Goal: Task Accomplishment & Management: Use online tool/utility

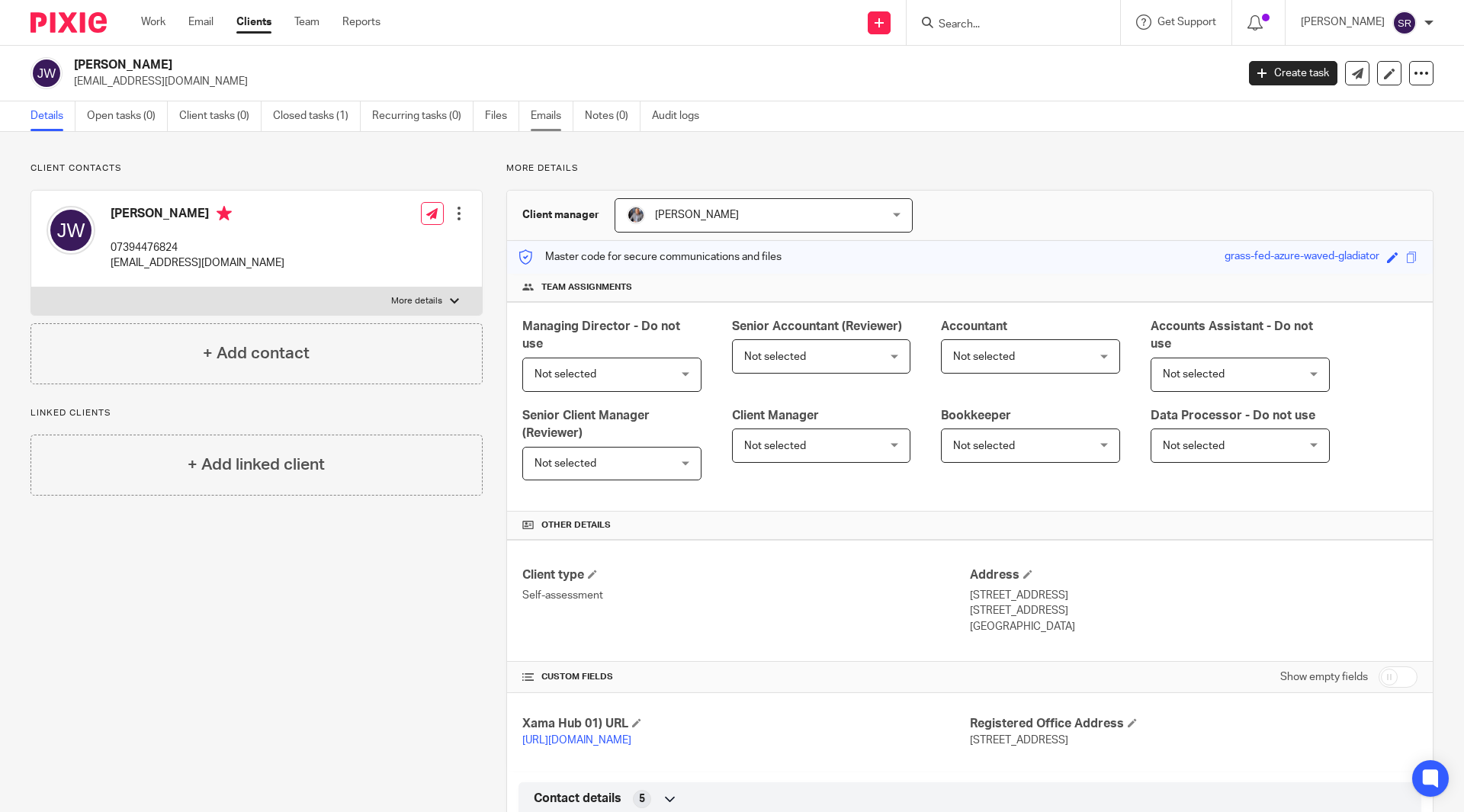
click at [536, 123] on link "Emails" at bounding box center [551, 116] width 42 height 29
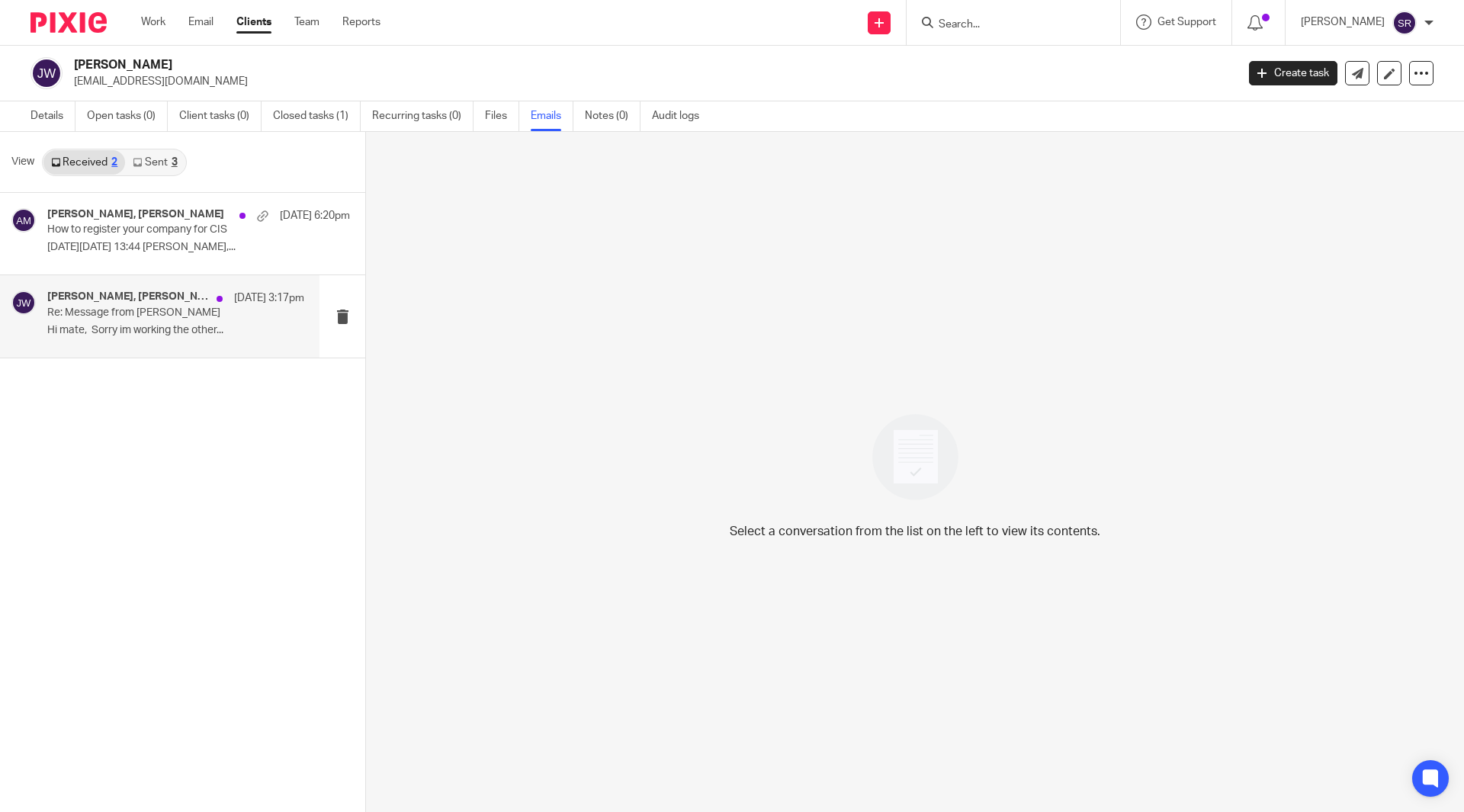
click at [141, 297] on h4 "Aaron Mcleish, Jack Ward" at bounding box center [128, 297] width 162 height 13
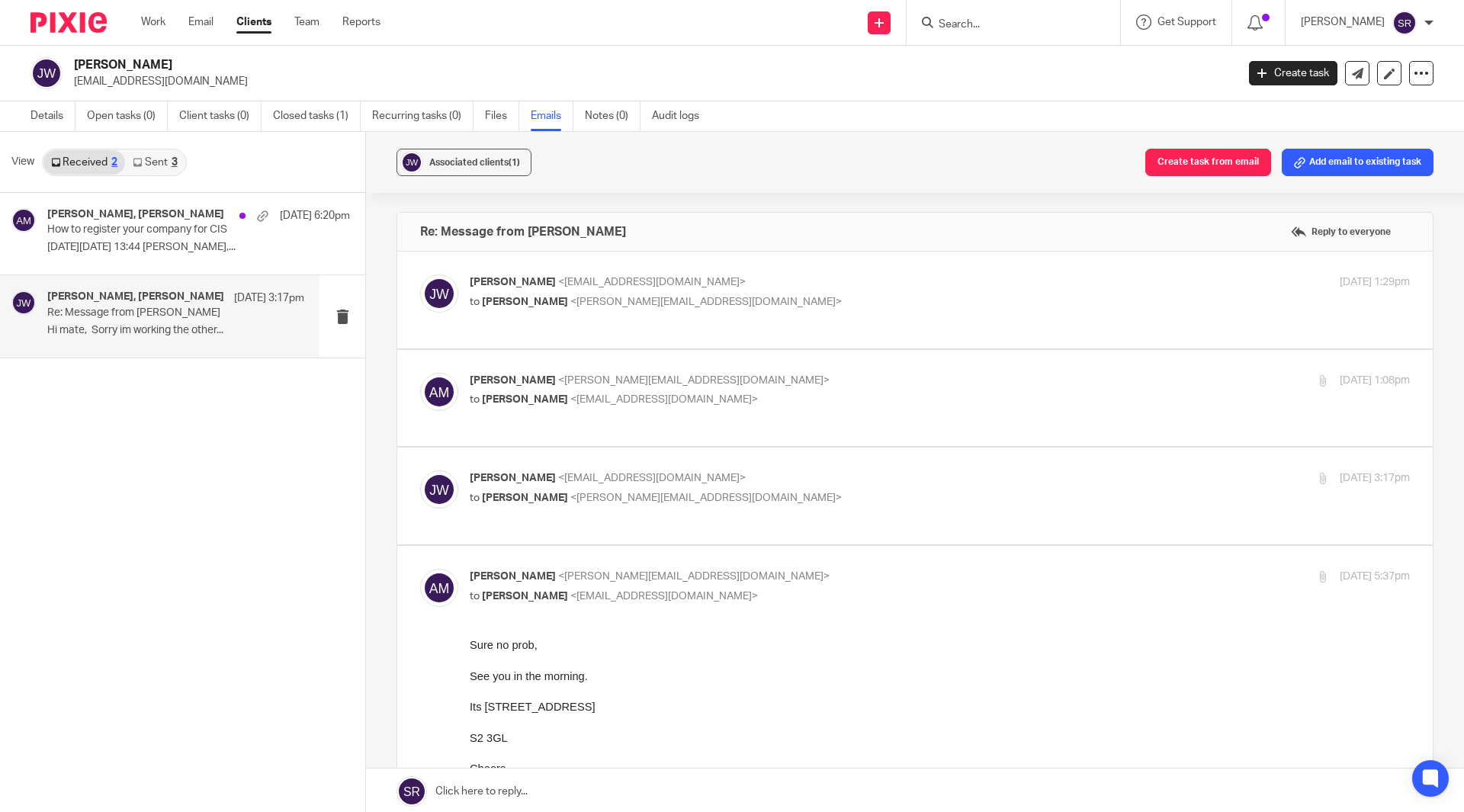
click at [544, 288] on p "Jack Ward <jackward989@gmail.com>" at bounding box center [784, 282] width 627 height 16
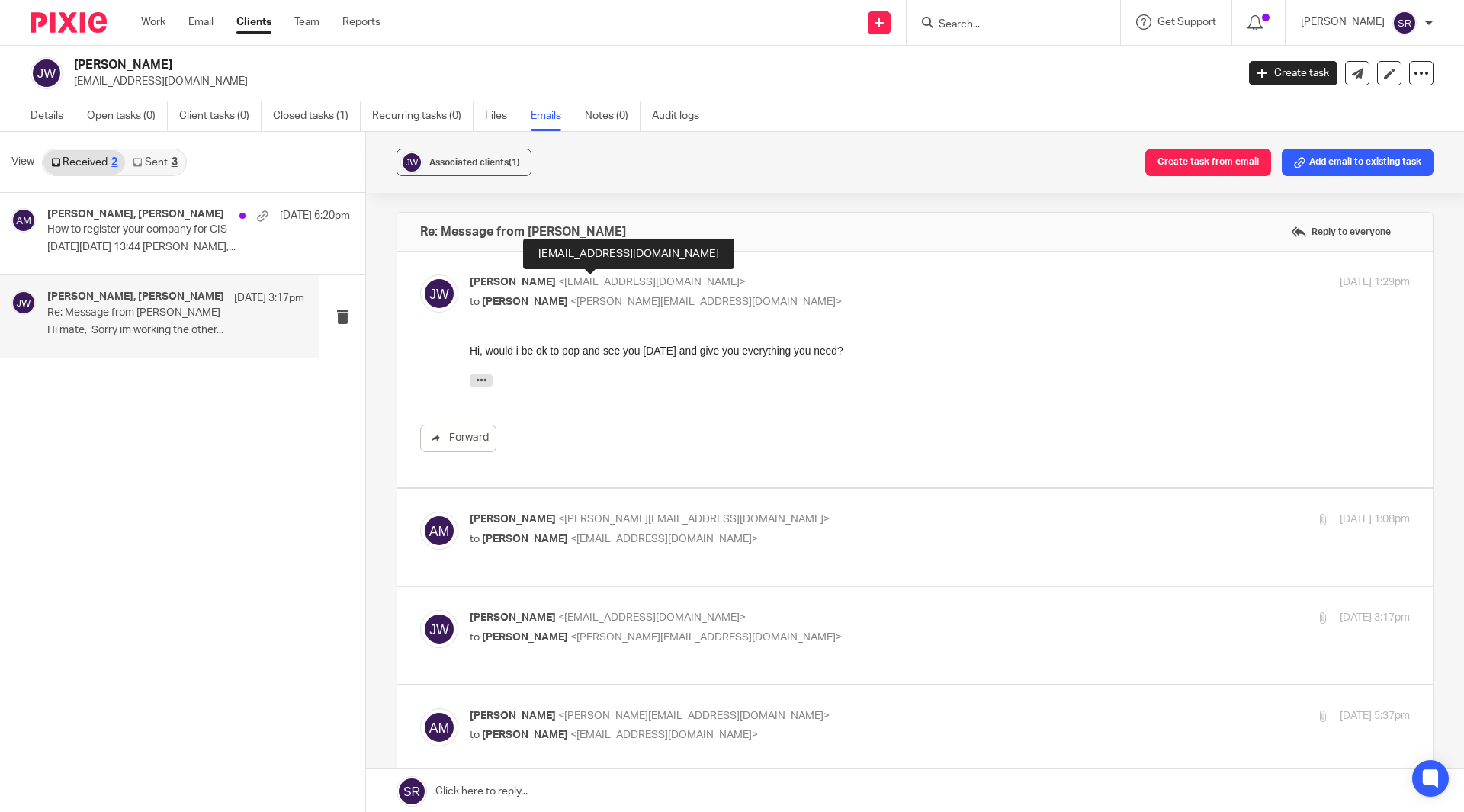
click at [558, 287] on span "<jackward989@gmail.com>" at bounding box center [652, 282] width 188 height 10
checkbox input "false"
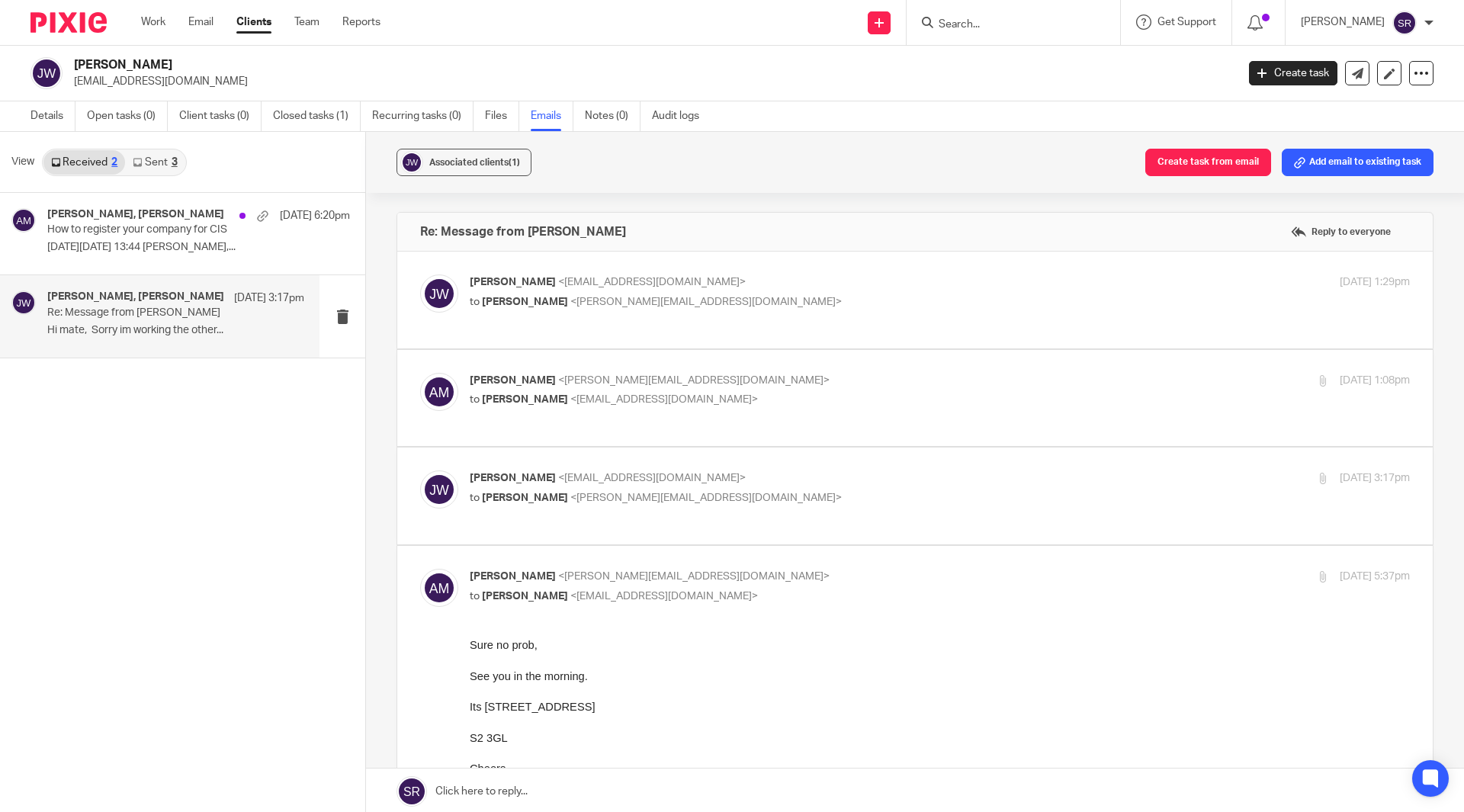
click at [525, 381] on span "[PERSON_NAME]" at bounding box center [513, 380] width 87 height 10
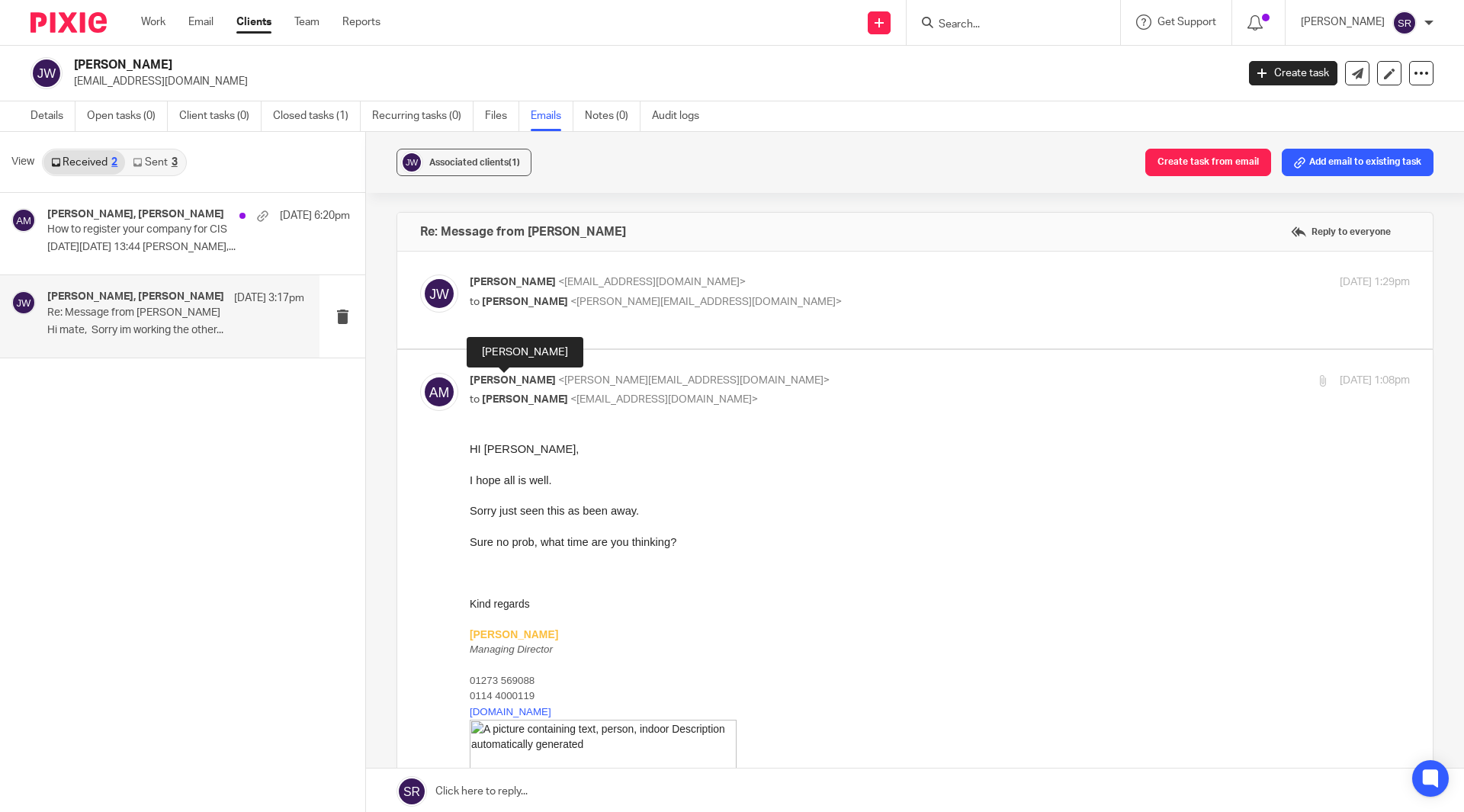
click at [522, 381] on span "[PERSON_NAME]" at bounding box center [513, 380] width 87 height 10
checkbox input "false"
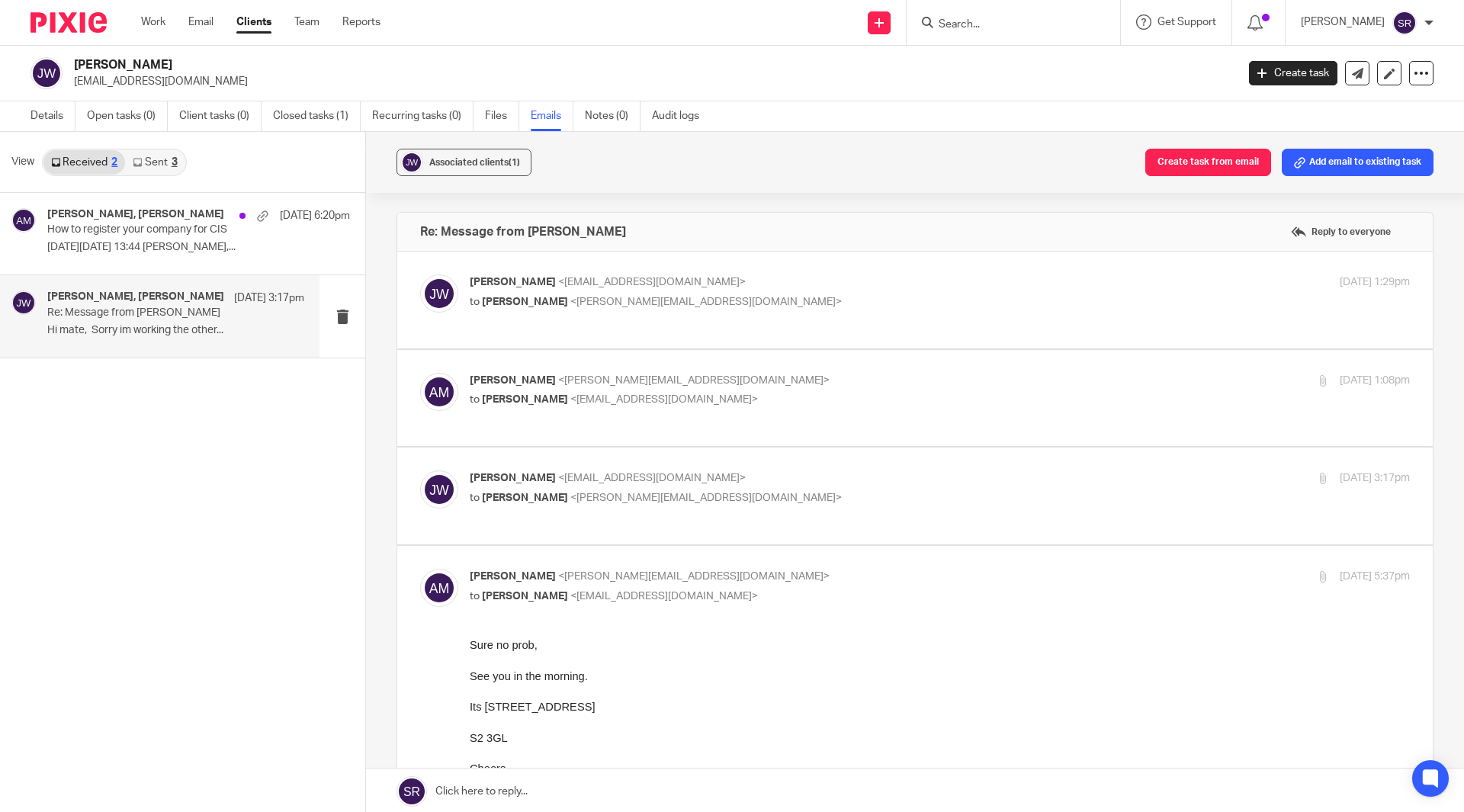
click at [520, 473] on span "Jack Ward" at bounding box center [513, 478] width 87 height 10
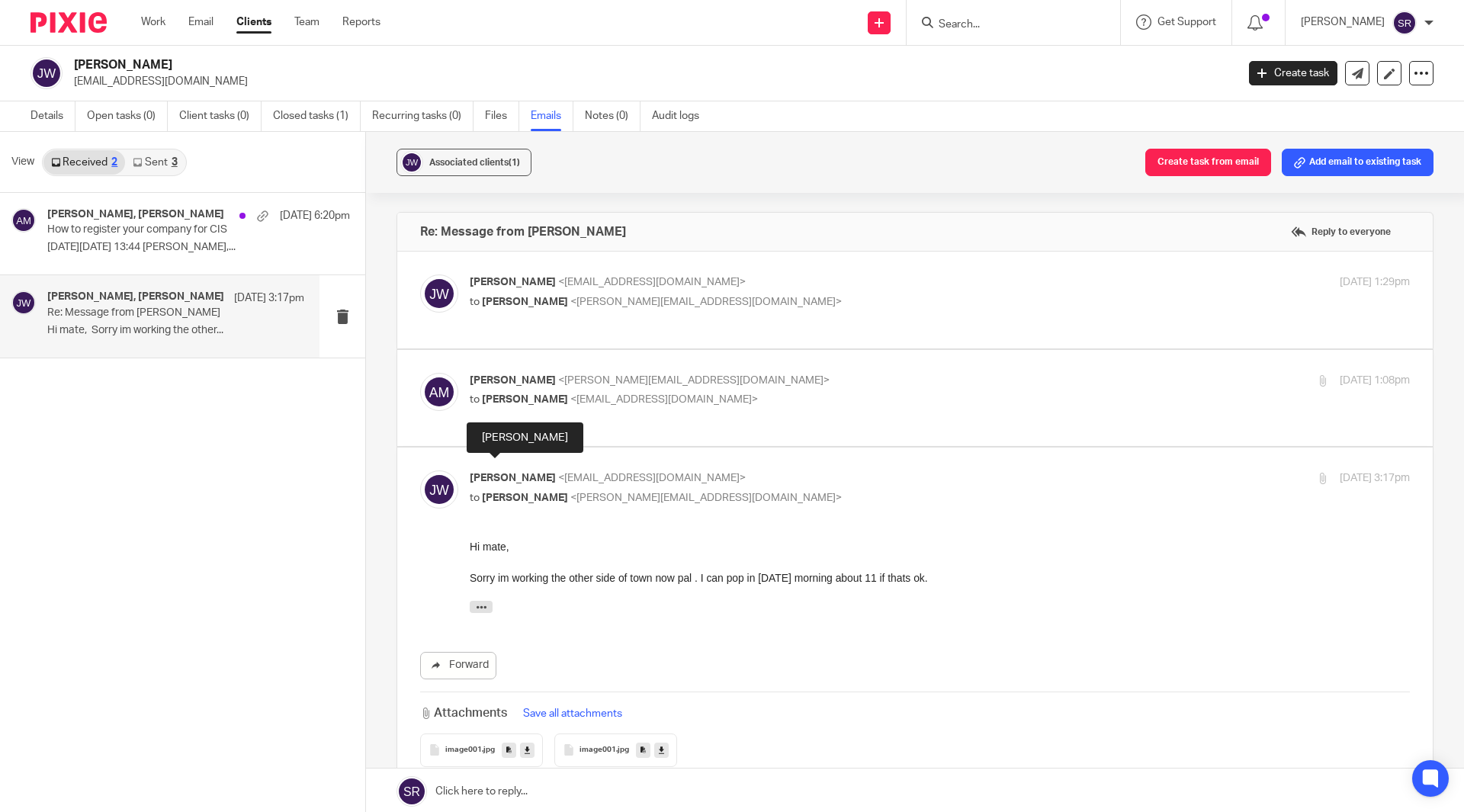
click at [520, 473] on span "Jack Ward" at bounding box center [513, 478] width 87 height 10
checkbox input "false"
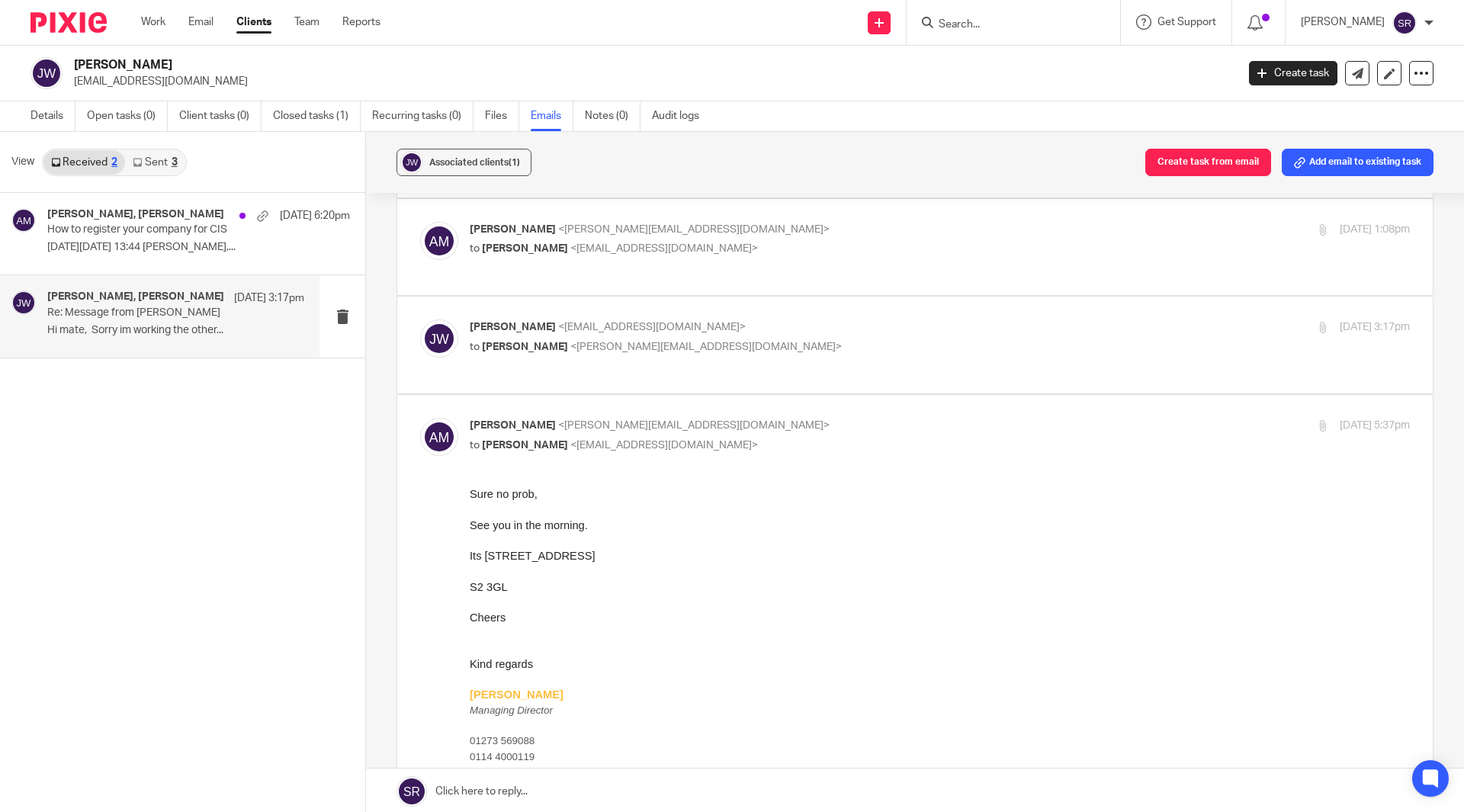
scroll to position [152, 0]
click at [535, 419] on p "Aaron Mcleish <aaron@togetherwecount.co.uk>" at bounding box center [784, 424] width 627 height 16
checkbox input "false"
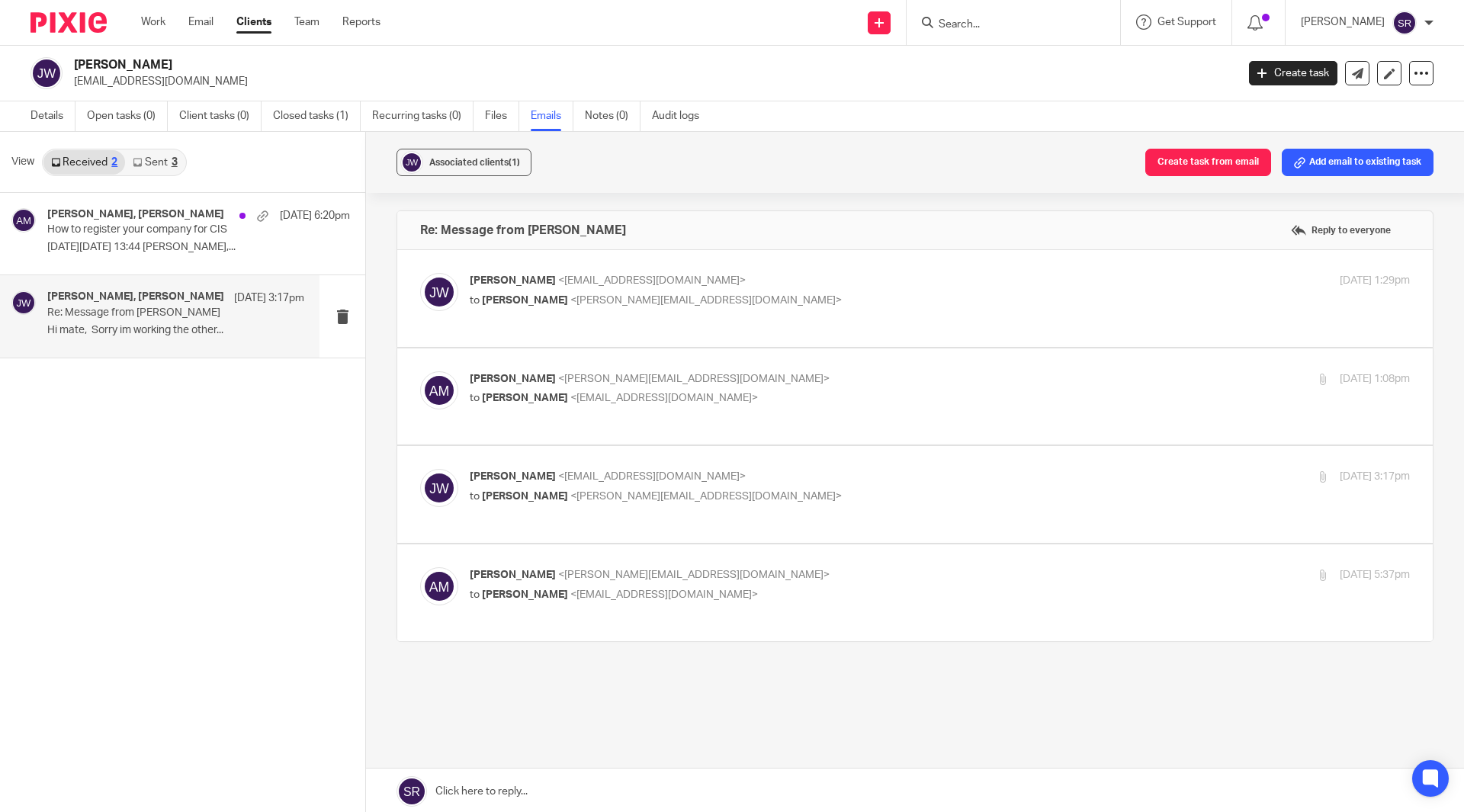
scroll to position [3, 0]
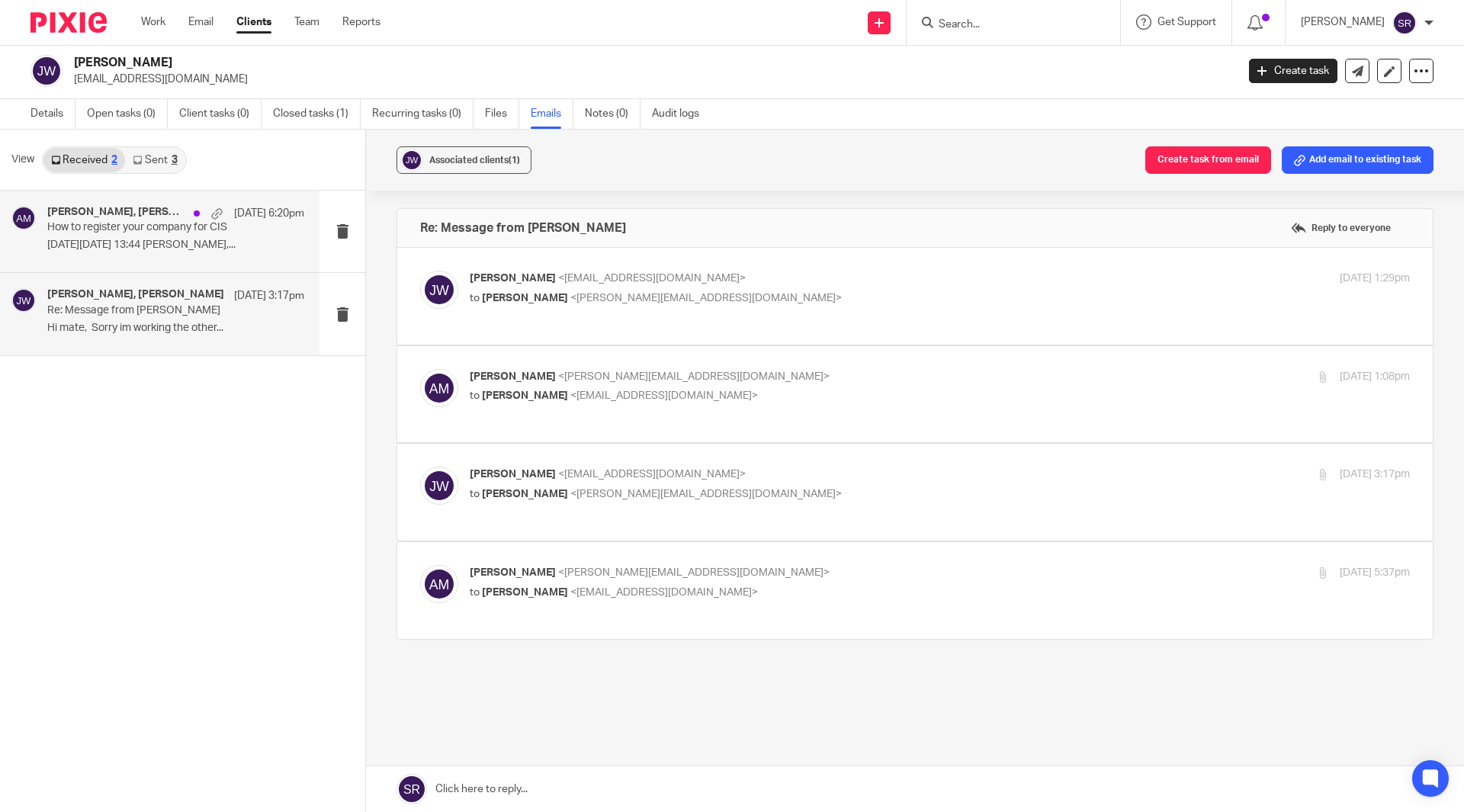
click at [142, 221] on div "Aaron Mcleish, Jack Ward 12 Aug 6:20pm" at bounding box center [176, 214] width 257 height 16
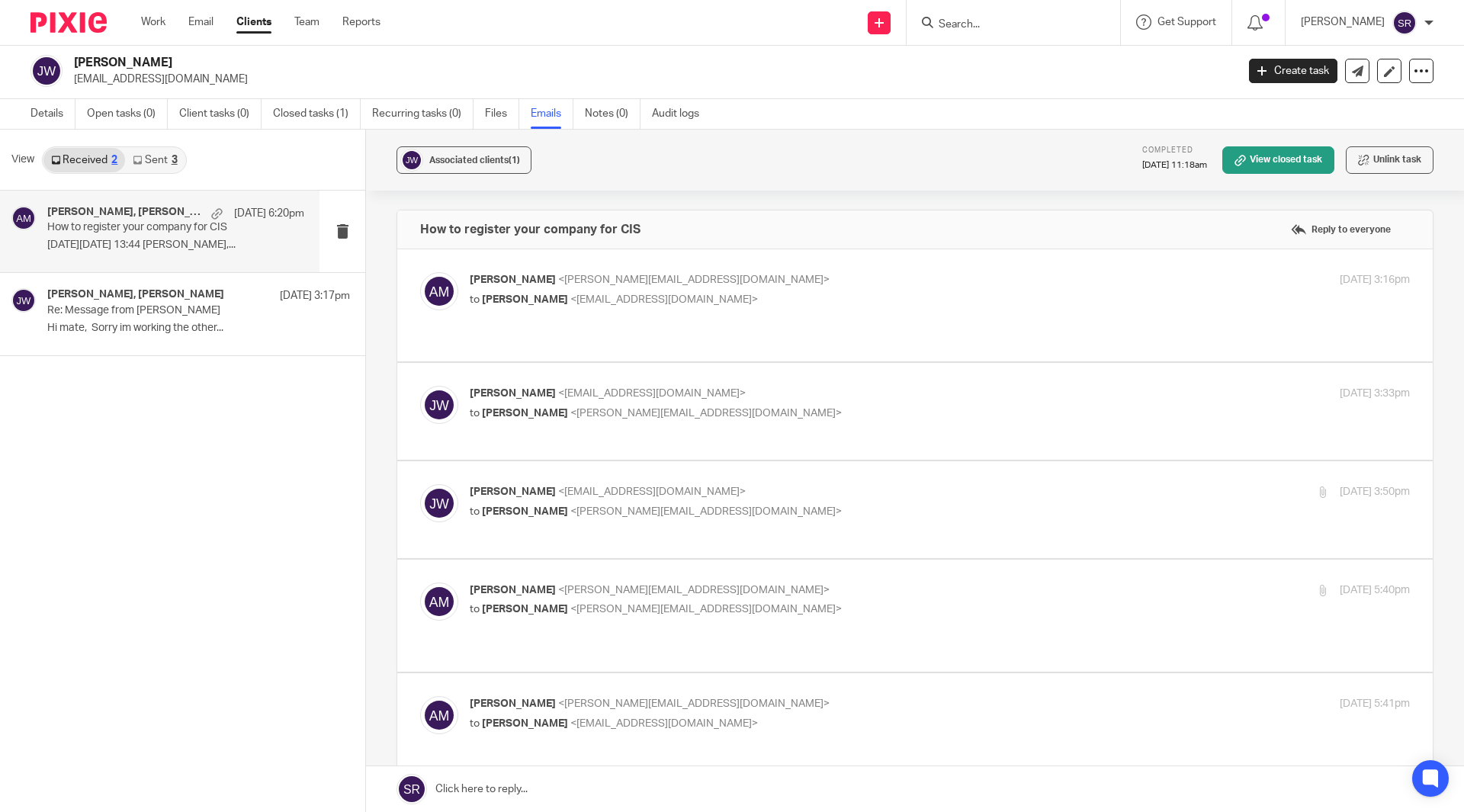
scroll to position [0, 0]
click at [573, 300] on span "<jackward989@gmail.com>" at bounding box center [664, 300] width 188 height 10
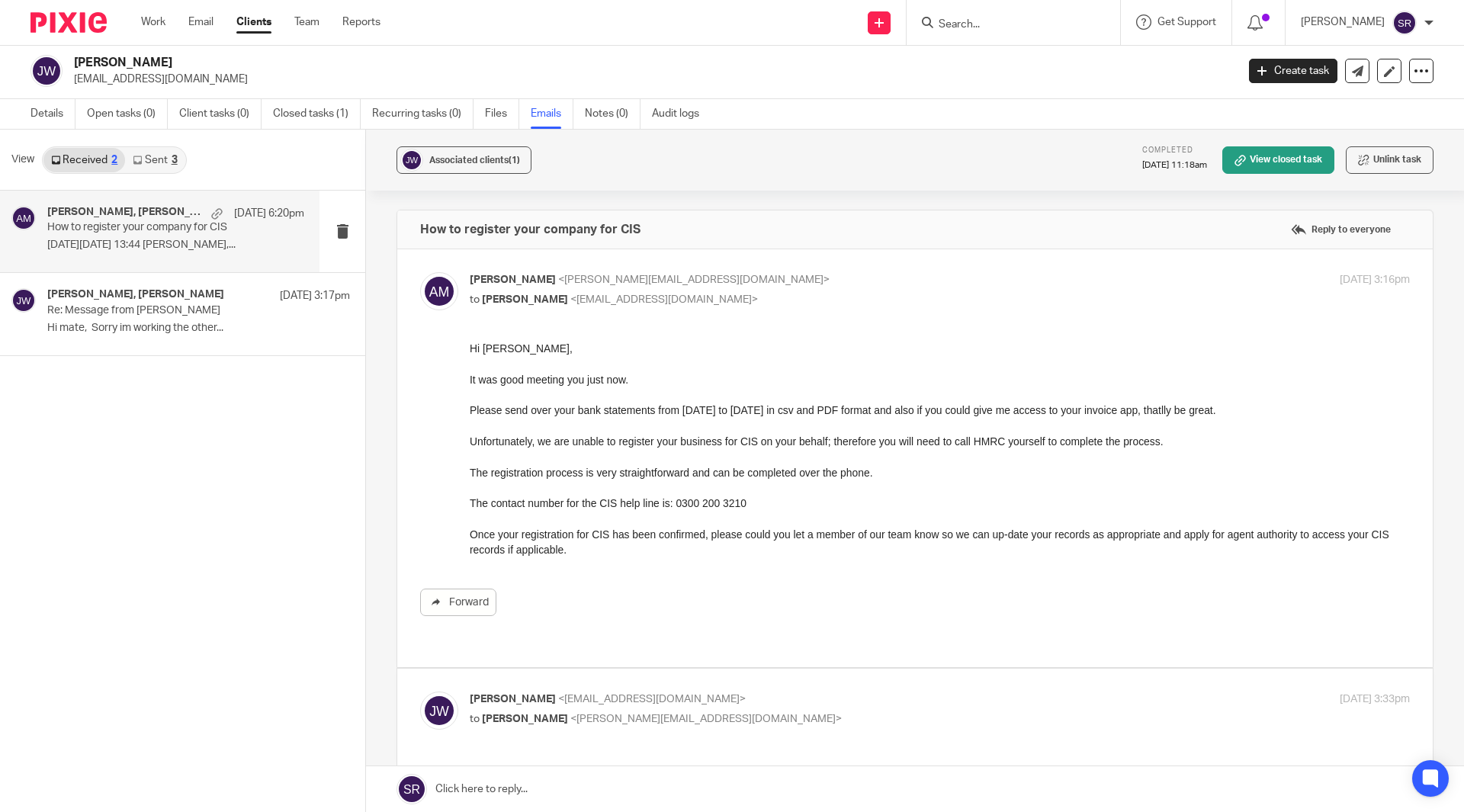
click at [558, 278] on span "<aaron@togetherwecount.co.uk>" at bounding box center [694, 280] width 272 height 10
checkbox input "false"
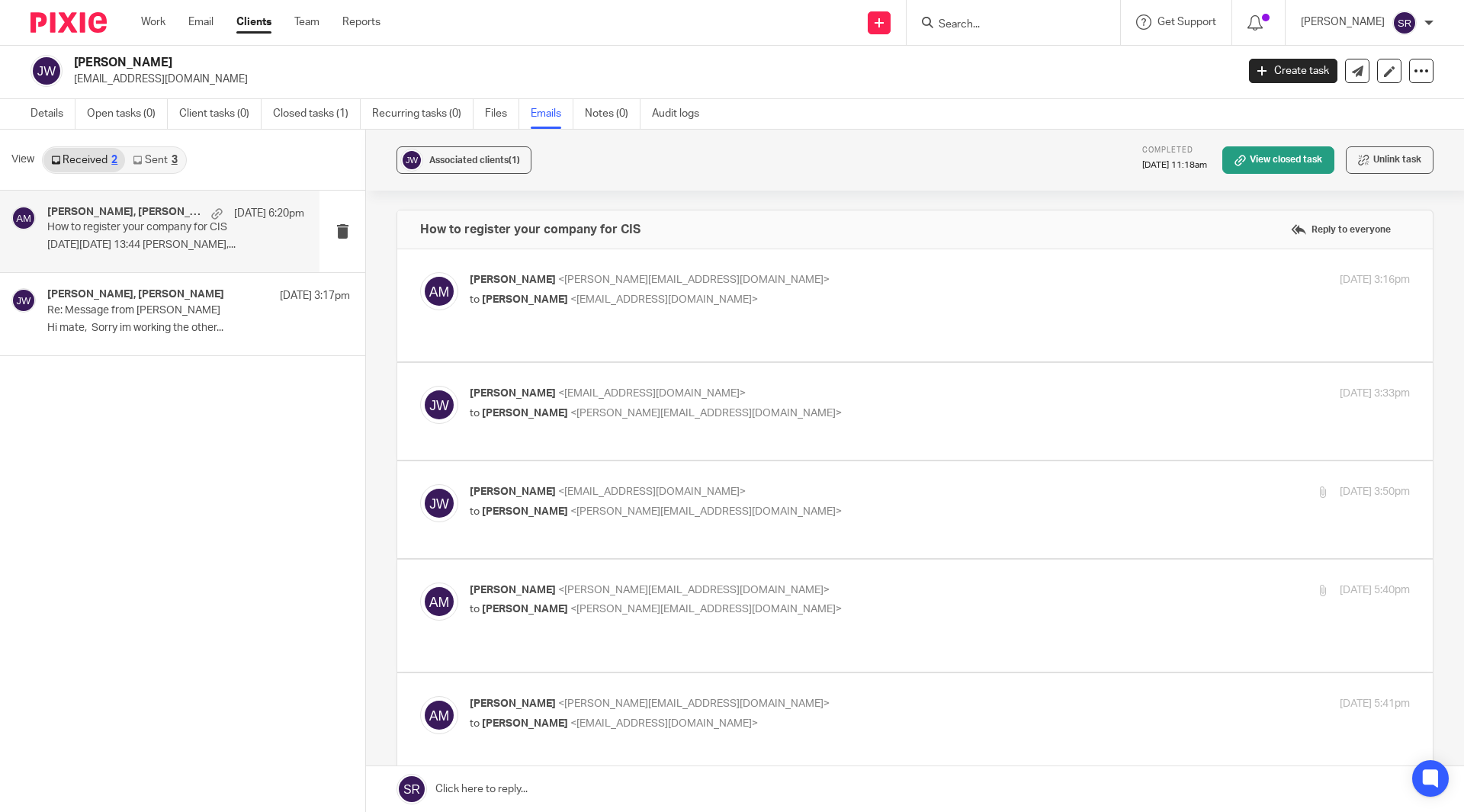
click at [533, 408] on span "[PERSON_NAME]" at bounding box center [526, 413] width 87 height 10
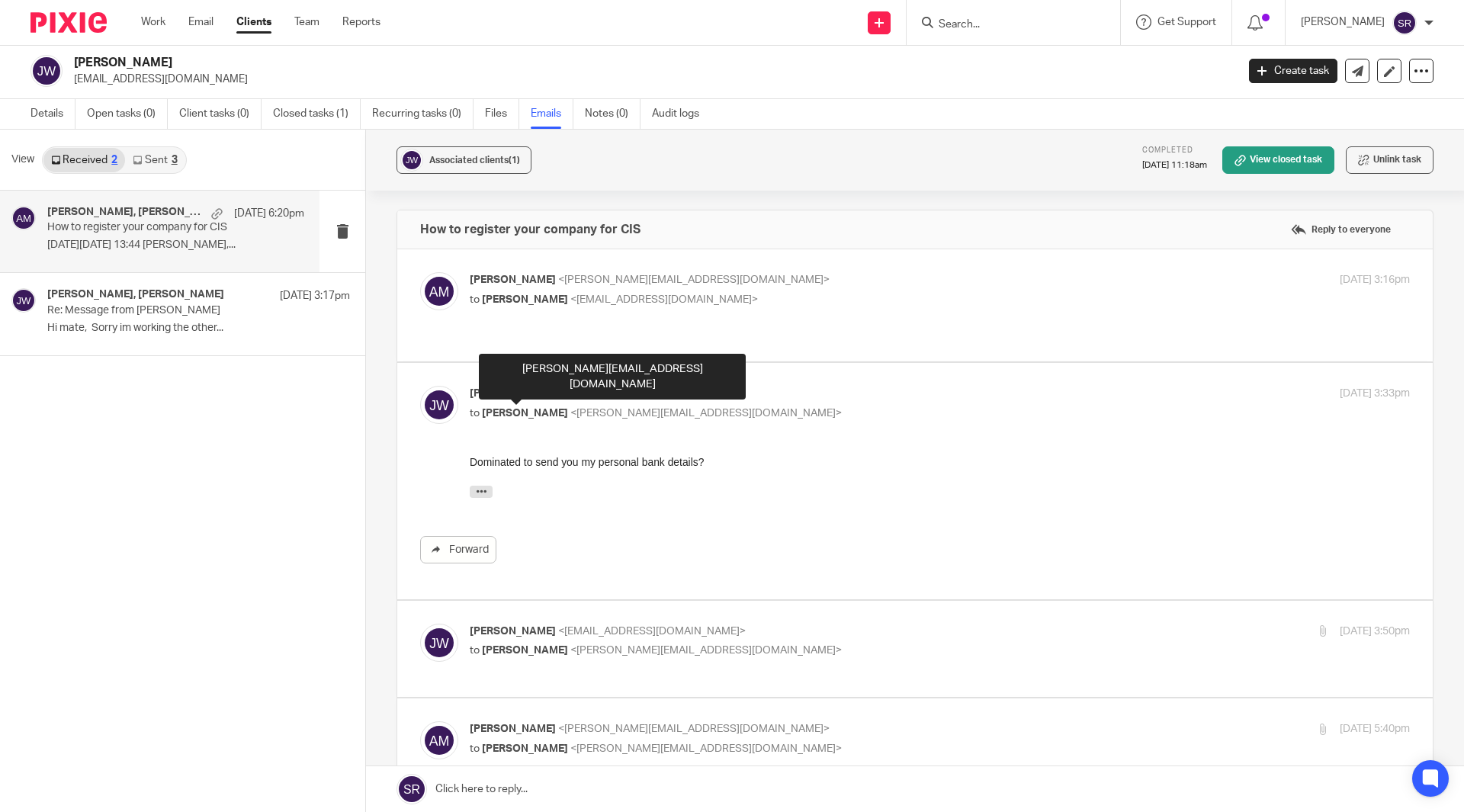
click at [533, 408] on span "[PERSON_NAME]" at bounding box center [526, 413] width 87 height 10
checkbox input "false"
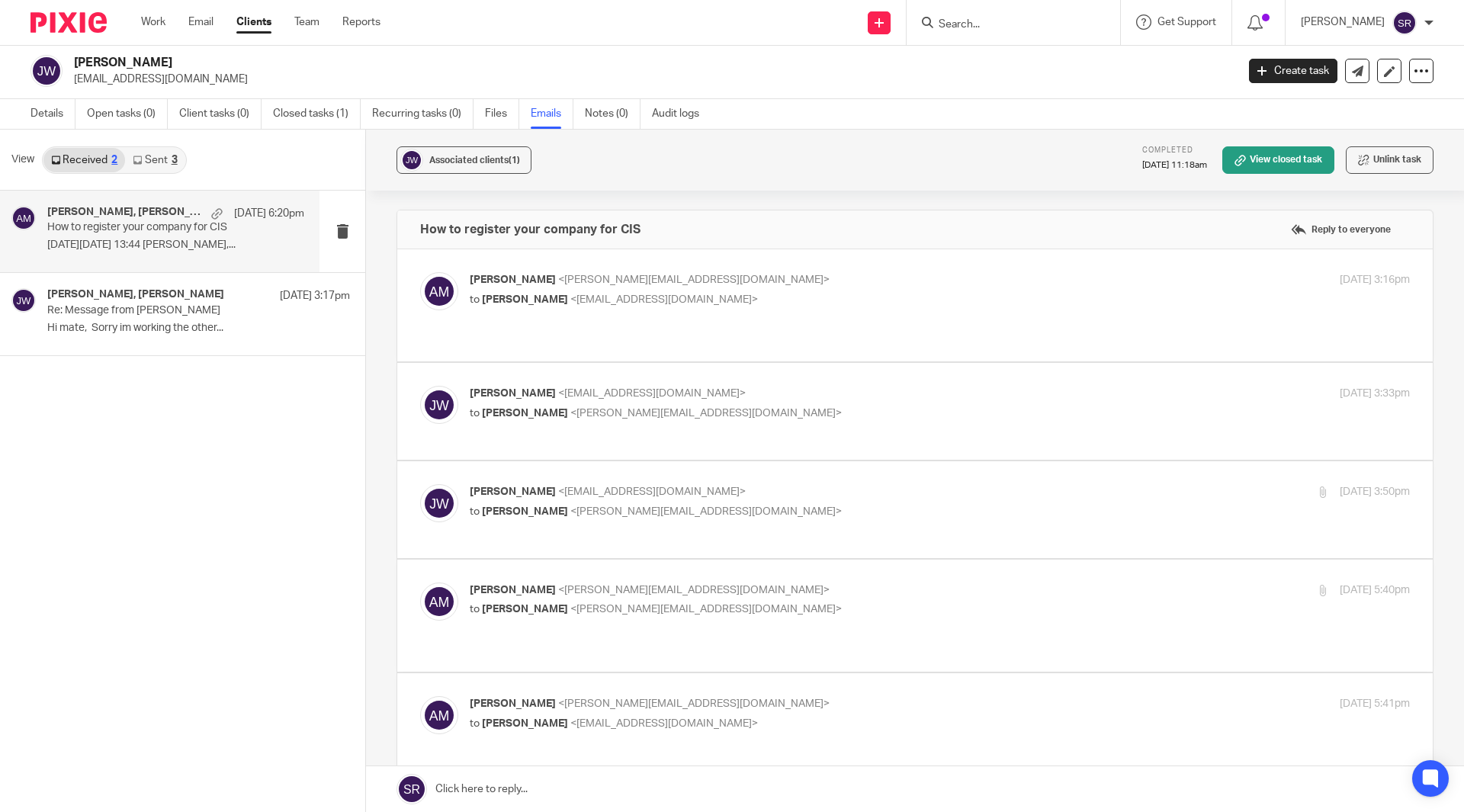
click at [558, 487] on span "<jackward989@gmail.com>" at bounding box center [652, 492] width 188 height 10
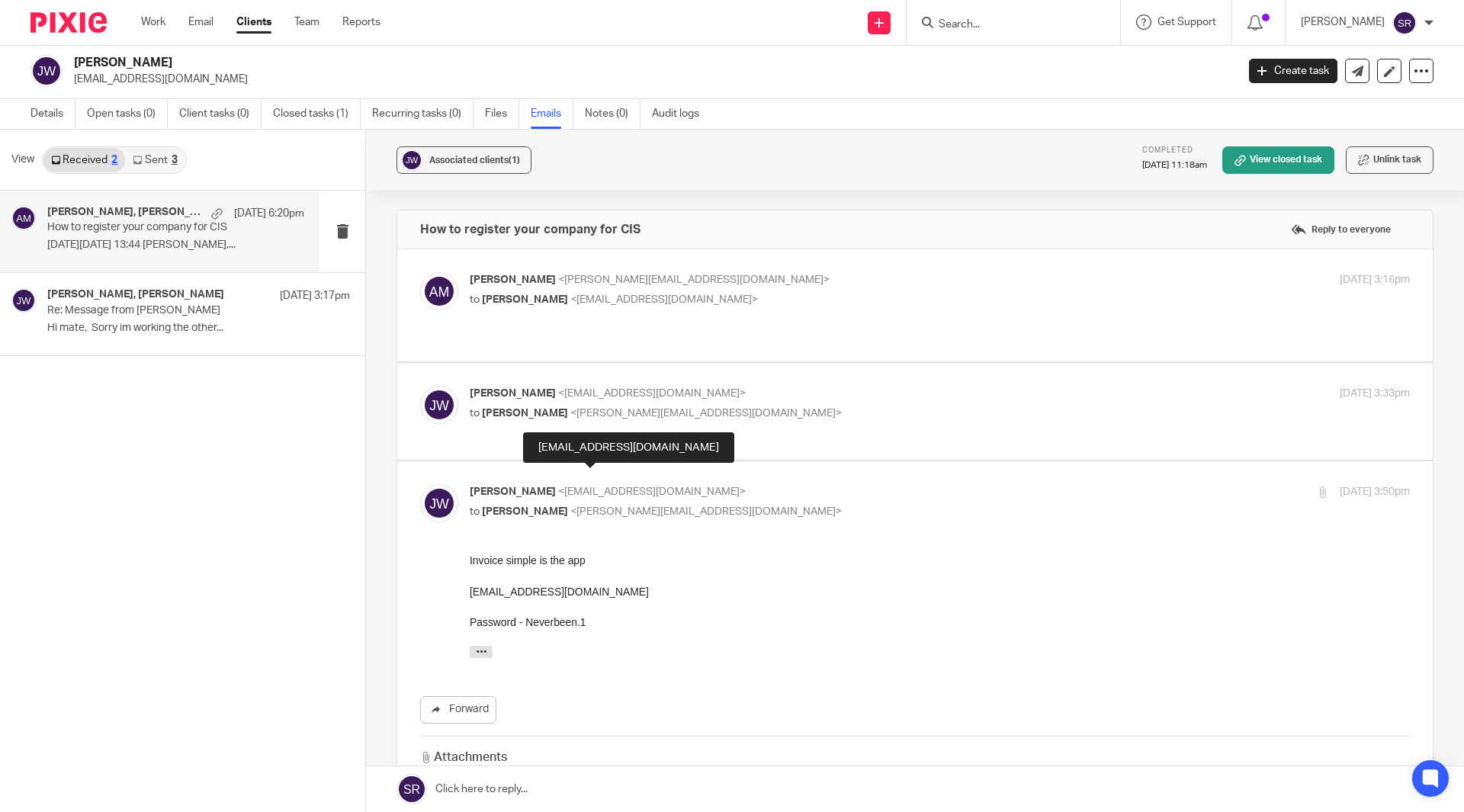
click at [558, 487] on span "<jackward989@gmail.com>" at bounding box center [652, 492] width 188 height 10
checkbox input "false"
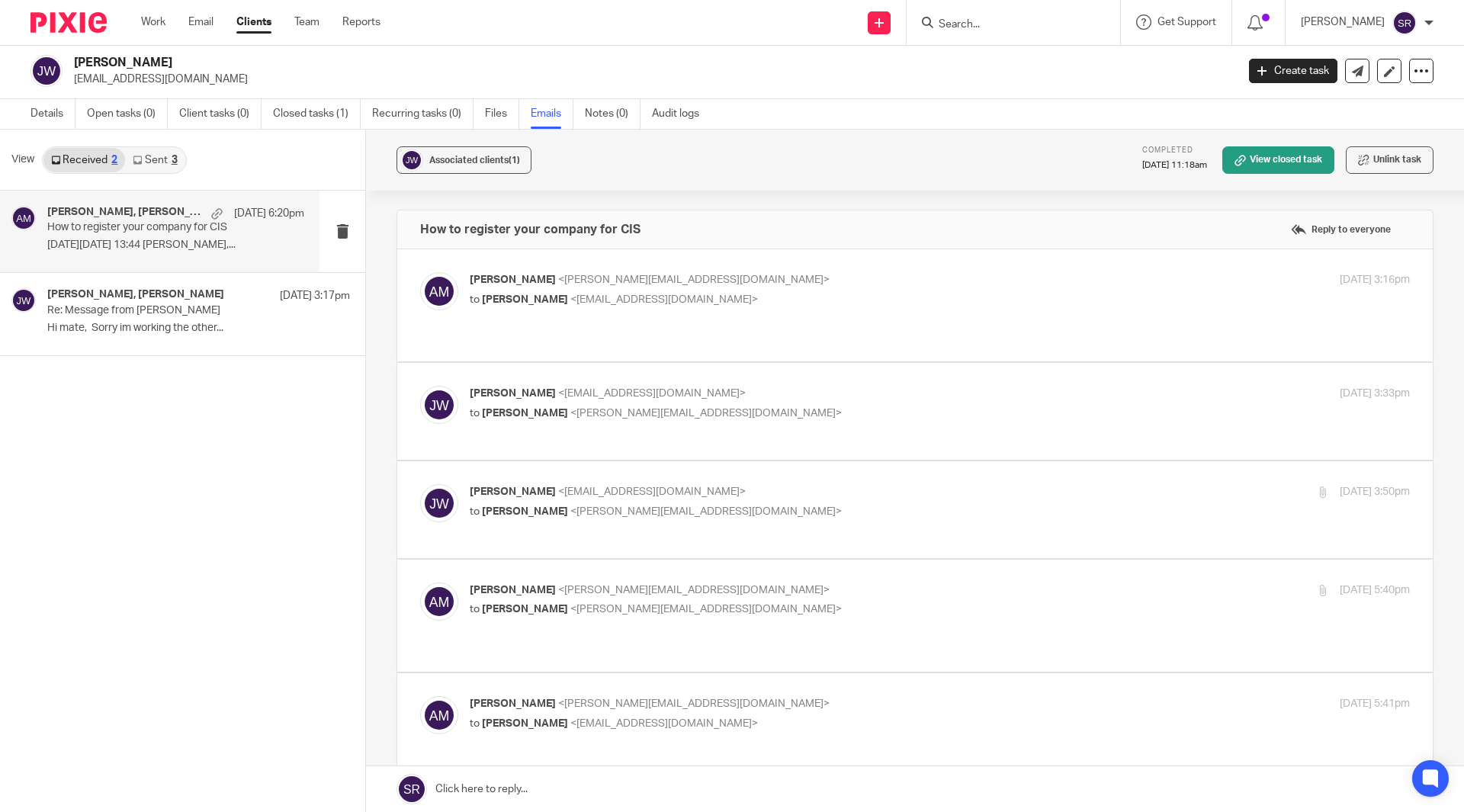
click at [517, 563] on label at bounding box center [915, 615] width 1035 height 112
click at [420, 582] on input "checkbox" at bounding box center [419, 582] width 1 height 1
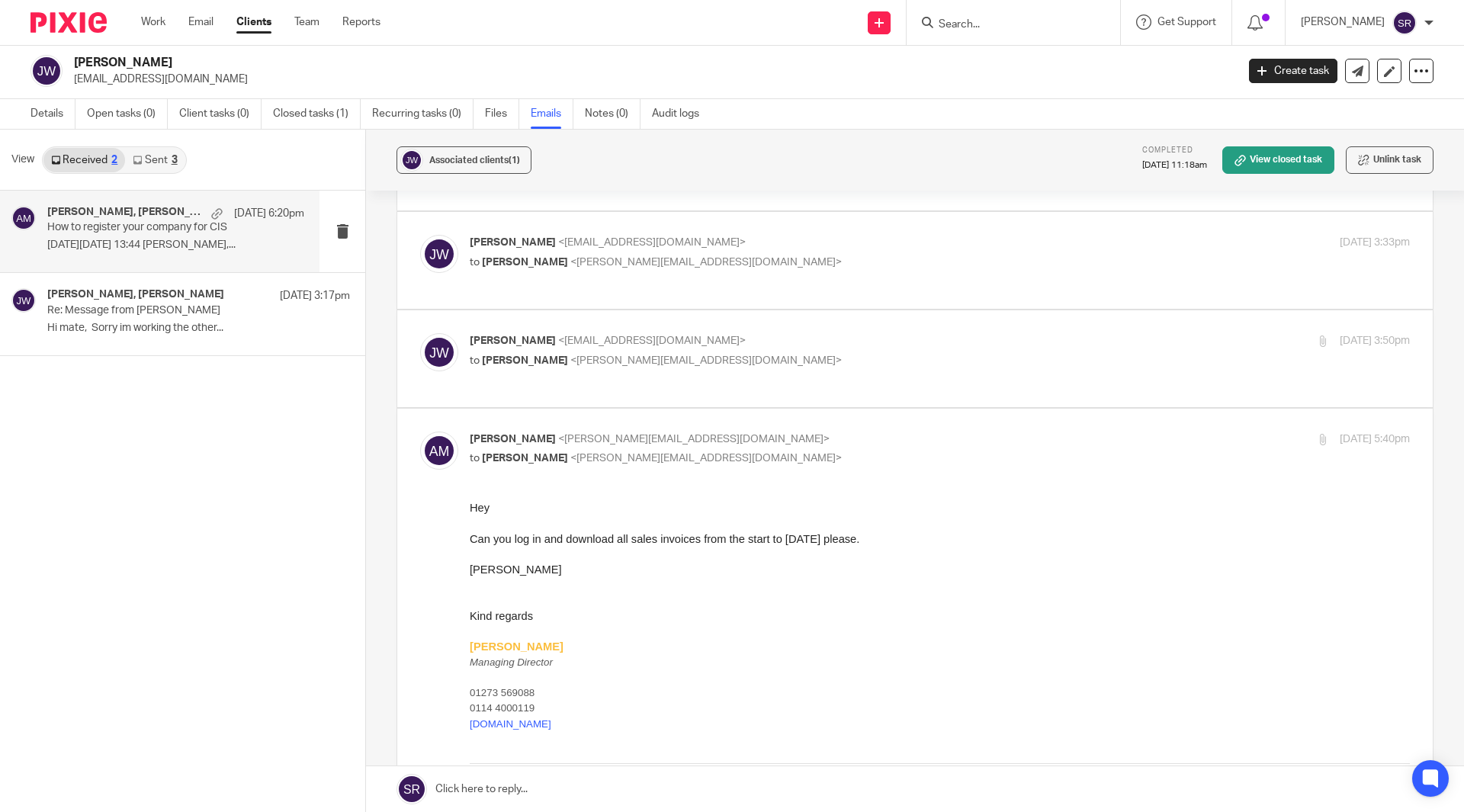
scroll to position [152, 0]
click at [548, 449] on p "to Penny Brown <penny@togetherwecount.co.uk>" at bounding box center [784, 457] width 627 height 16
checkbox input "false"
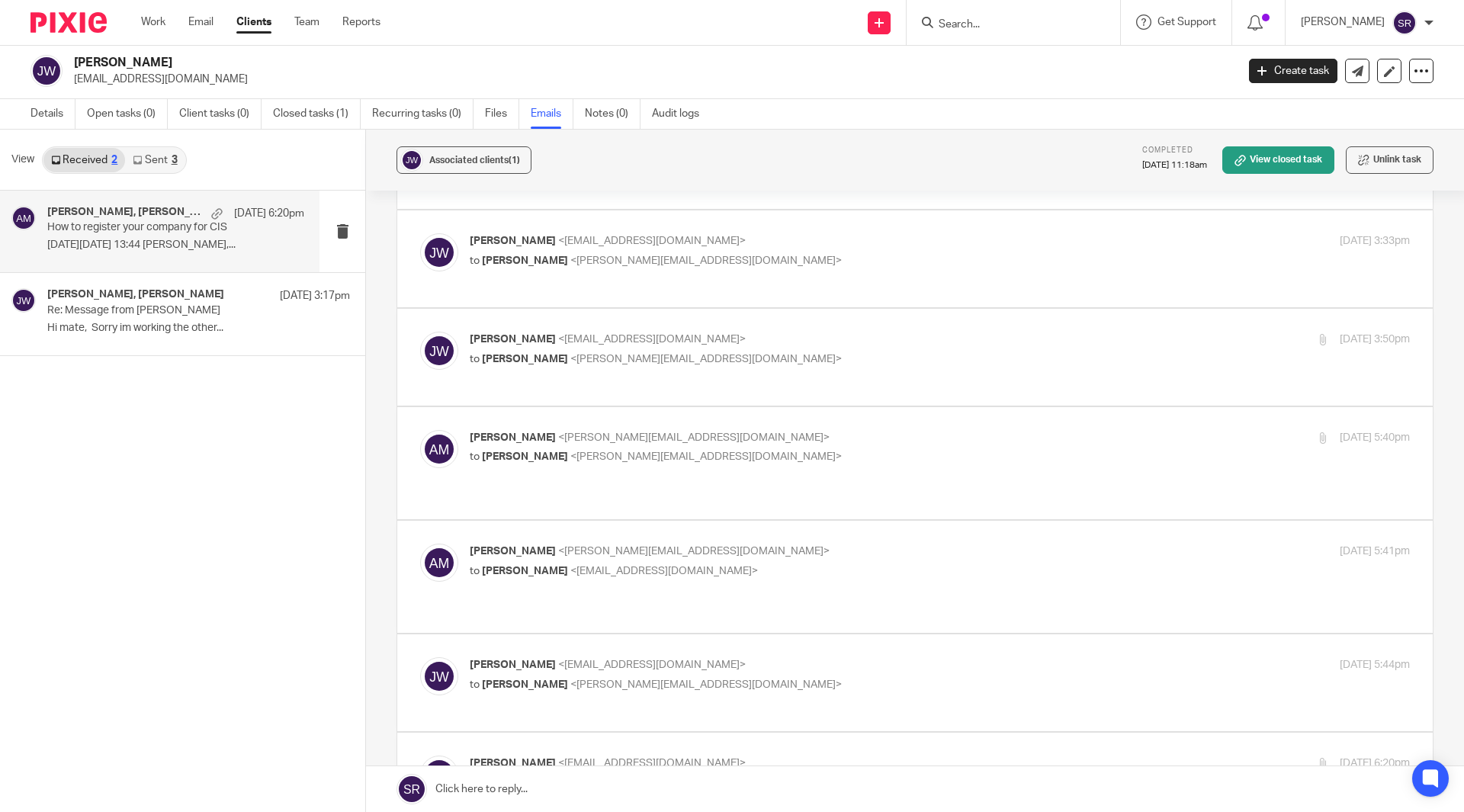
click at [540, 521] on label at bounding box center [915, 577] width 1035 height 112
click at [420, 543] on input "checkbox" at bounding box center [419, 543] width 1 height 1
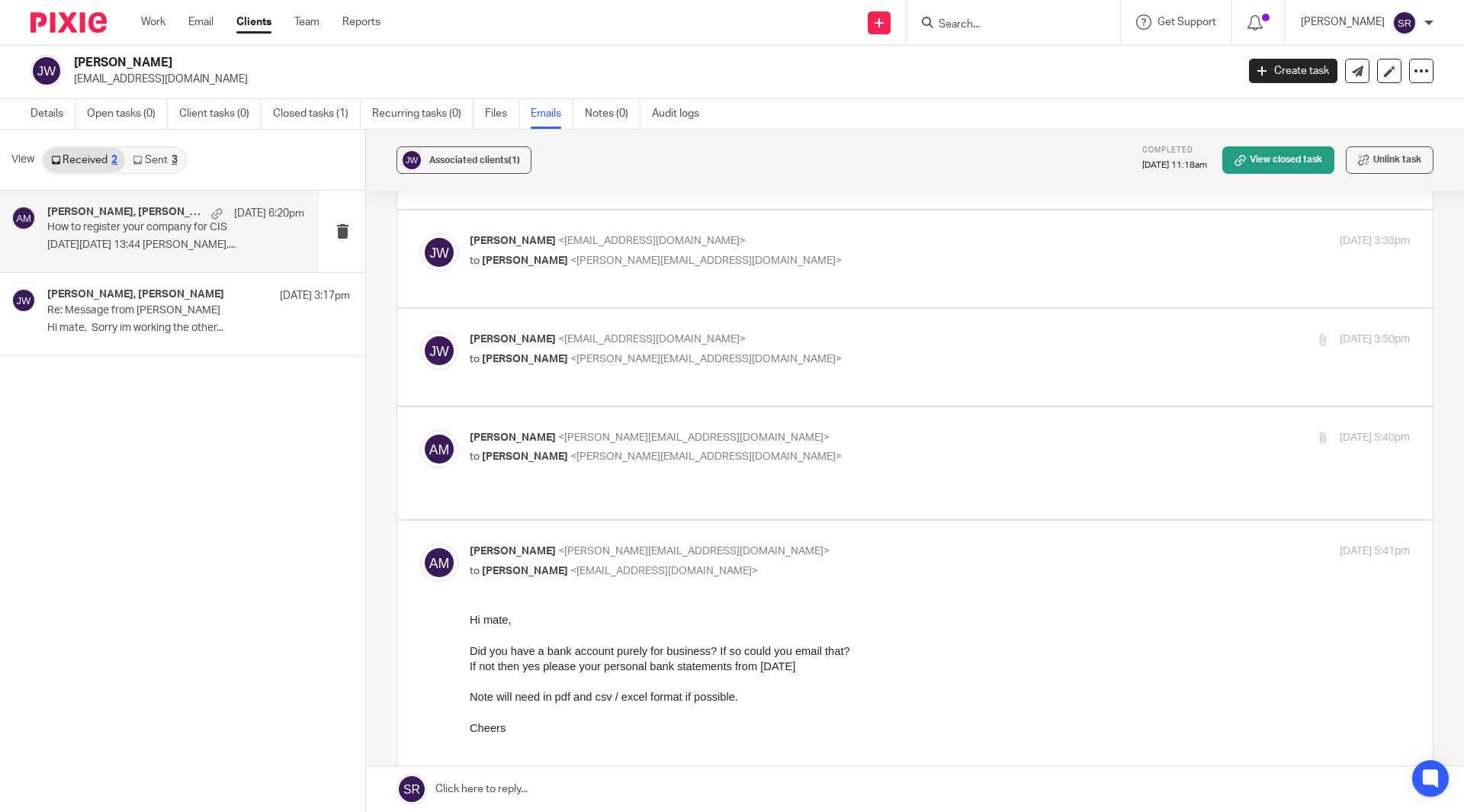
scroll to position [0, 0]
click at [420, 543] on input "checkbox" at bounding box center [419, 543] width 1 height 1
checkbox input "false"
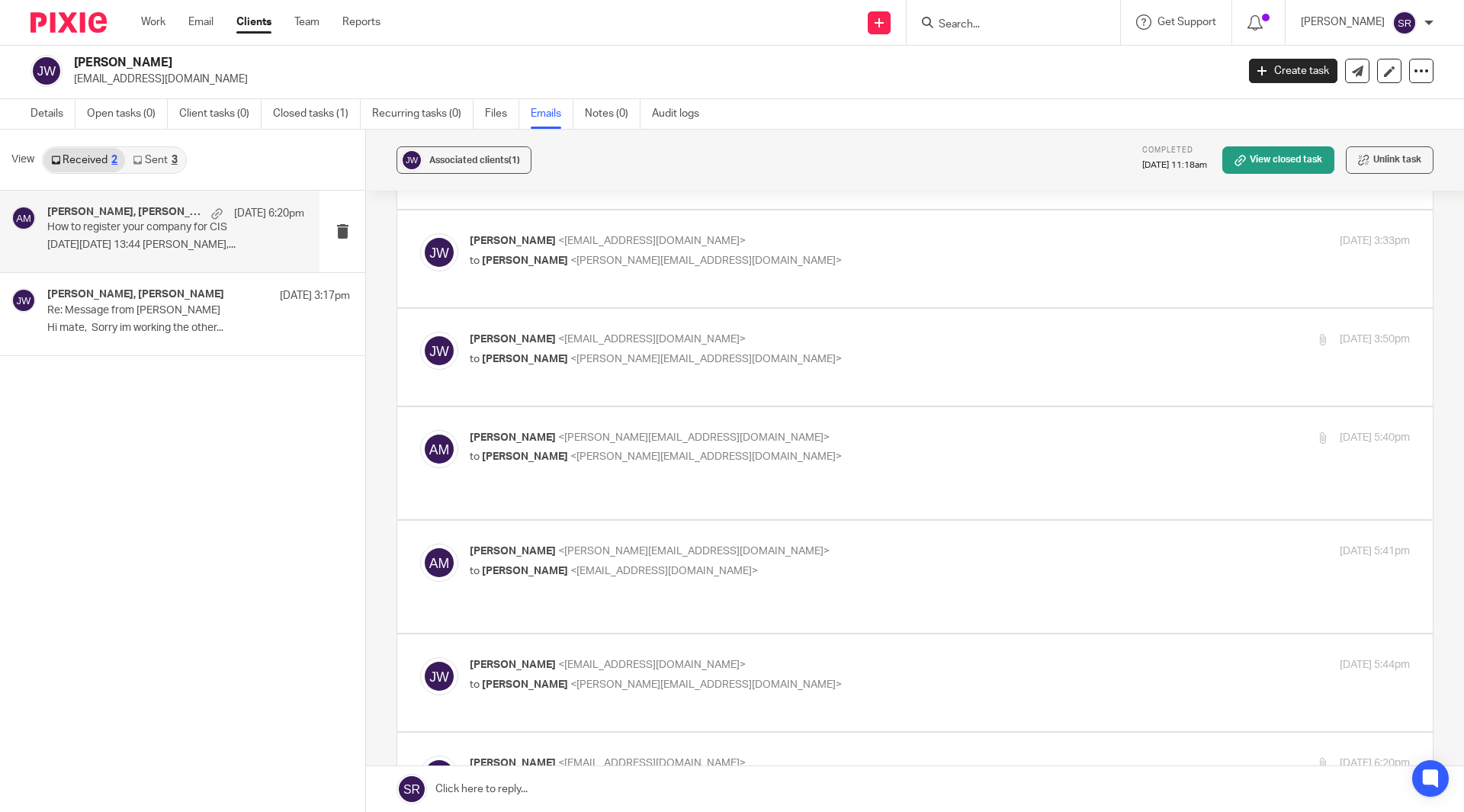
click at [535, 657] on p "Jack Ward <jackward989@gmail.com>" at bounding box center [784, 665] width 627 height 16
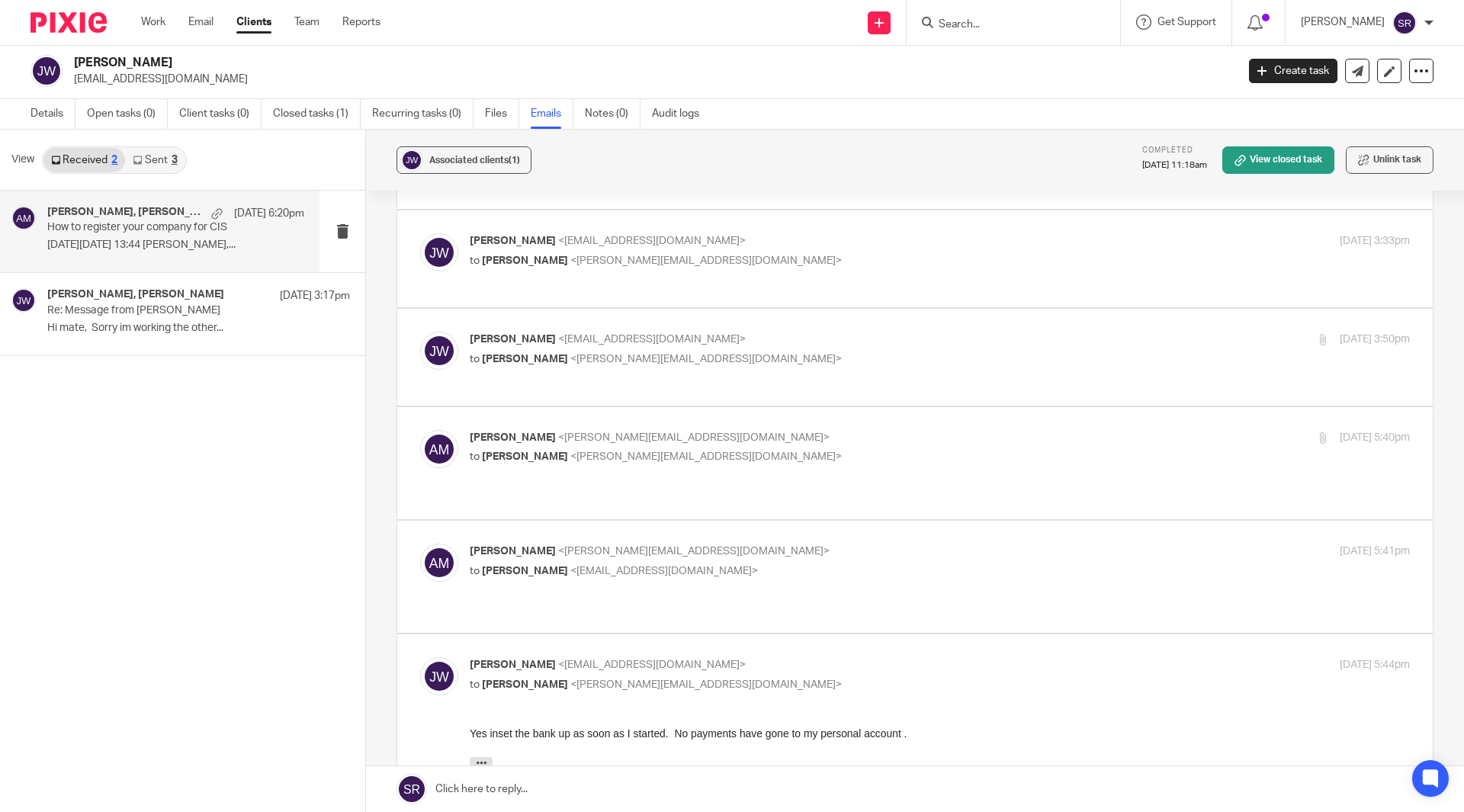
click at [534, 657] on p "Jack Ward <jackward989@gmail.com>" at bounding box center [784, 665] width 627 height 16
checkbox input "false"
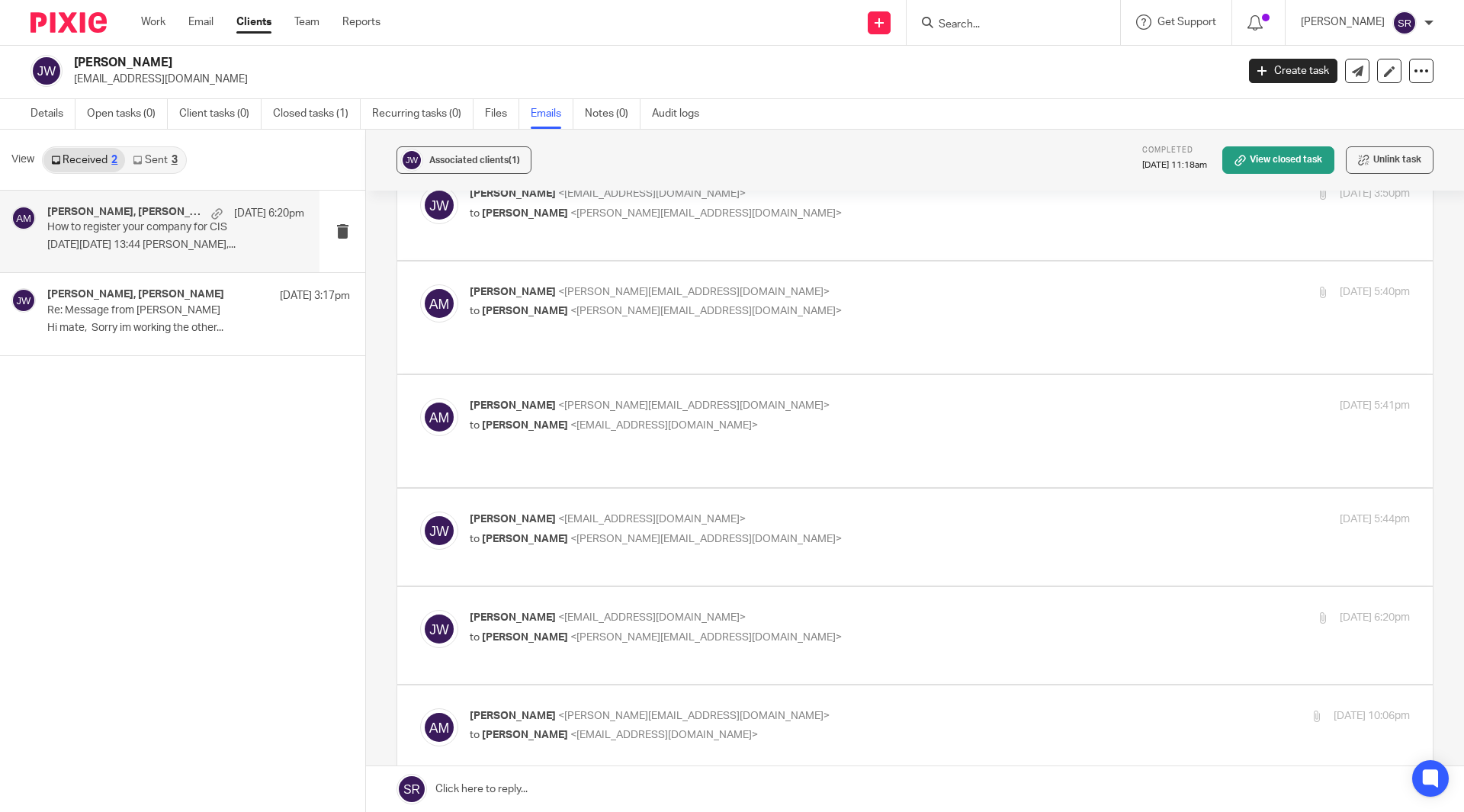
scroll to position [305, 0]
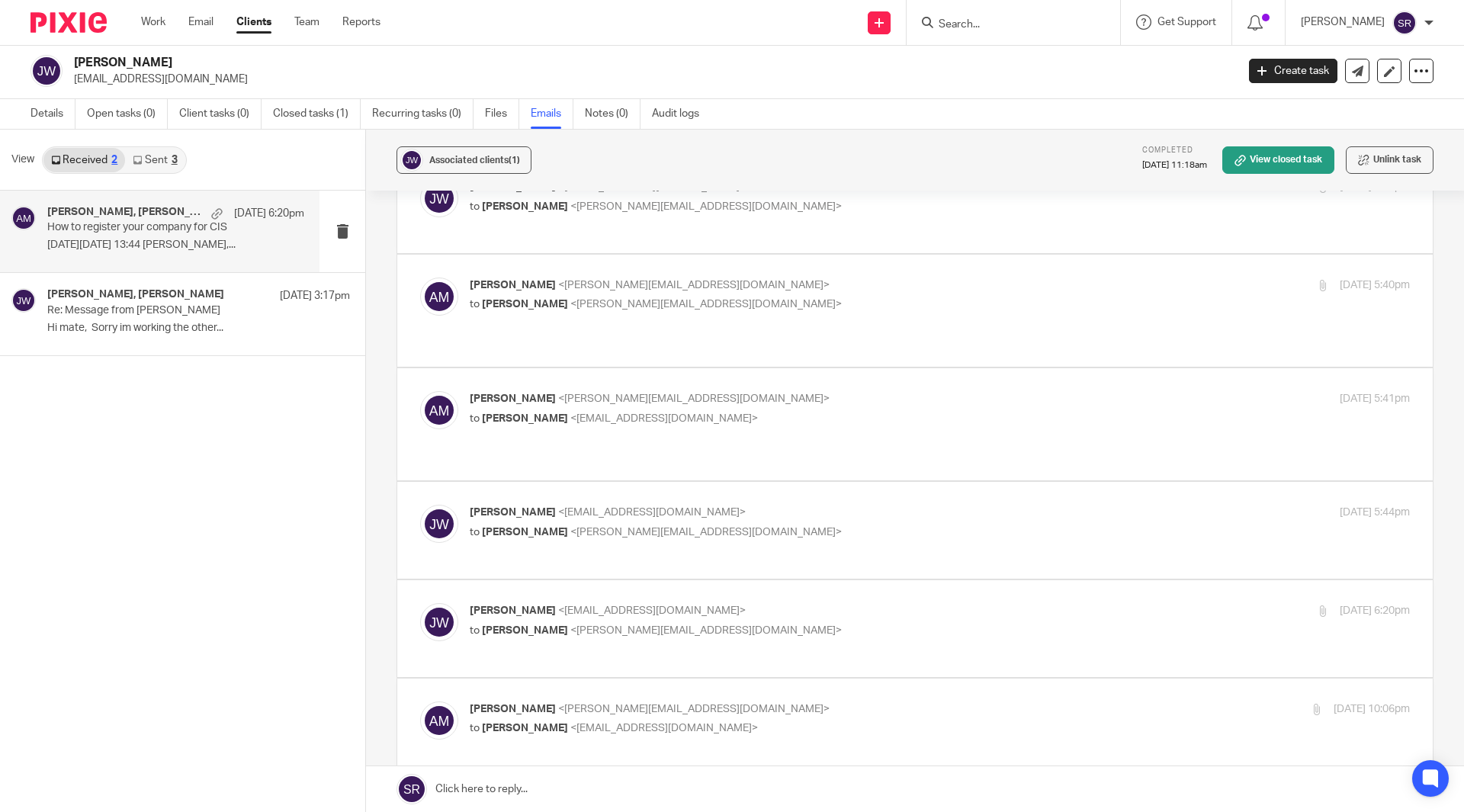
click at [547, 603] on p "Jack Ward <jackward989@gmail.com>" at bounding box center [784, 611] width 627 height 16
checkbox input "false"
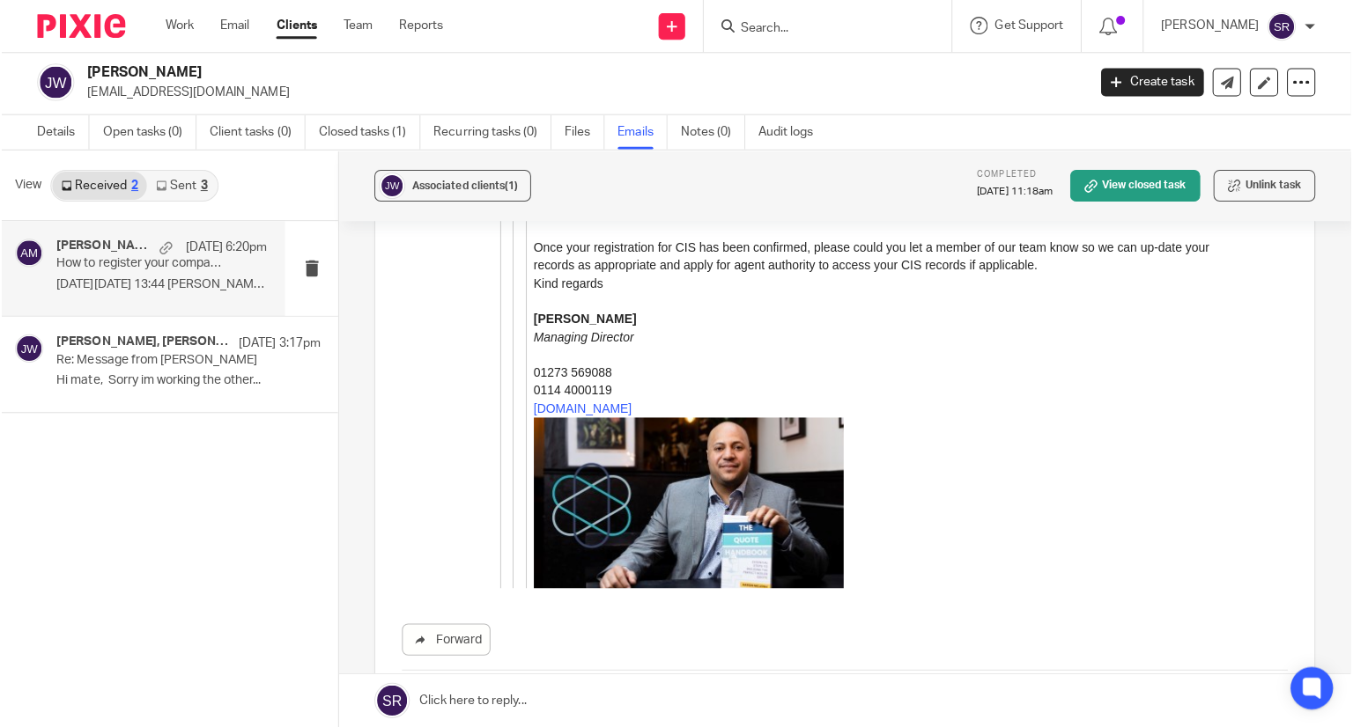
scroll to position [2, 0]
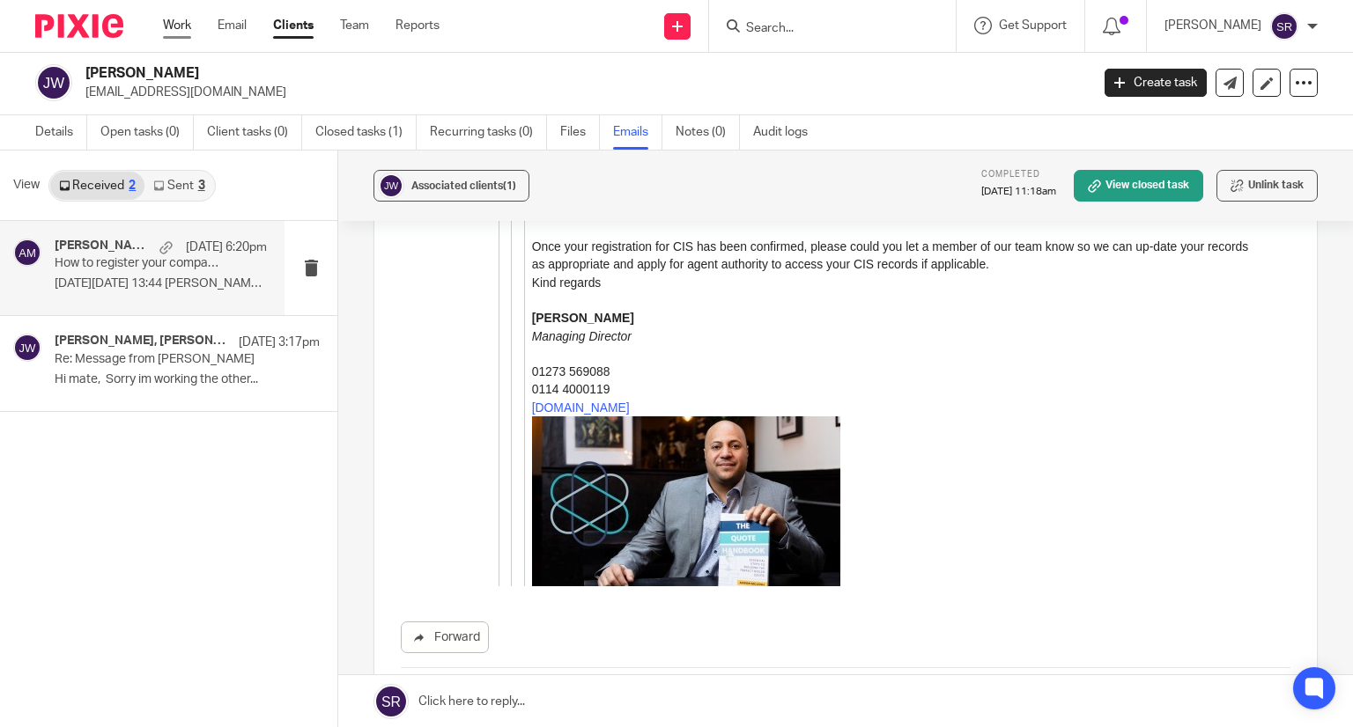
click at [168, 29] on link "Work" at bounding box center [177, 26] width 28 height 18
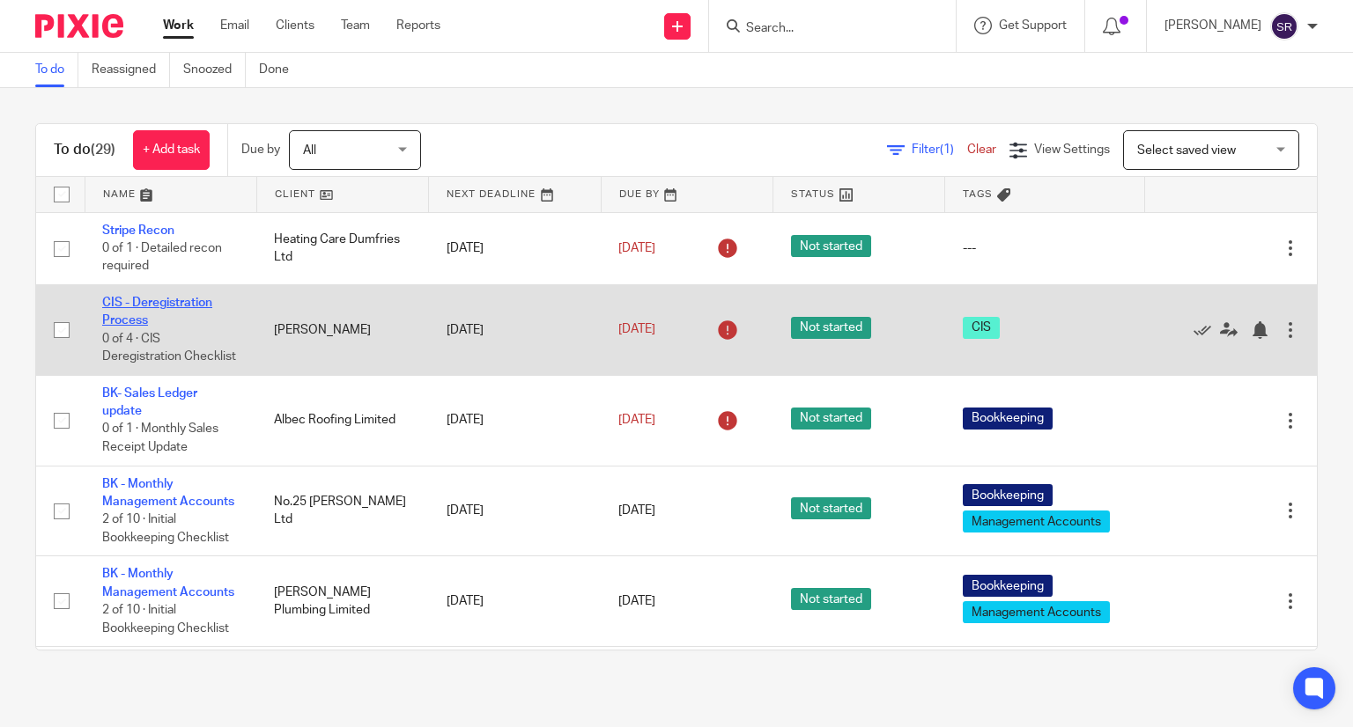
click at [166, 302] on link "CIS - Deregistration Process" at bounding box center [157, 312] width 110 height 30
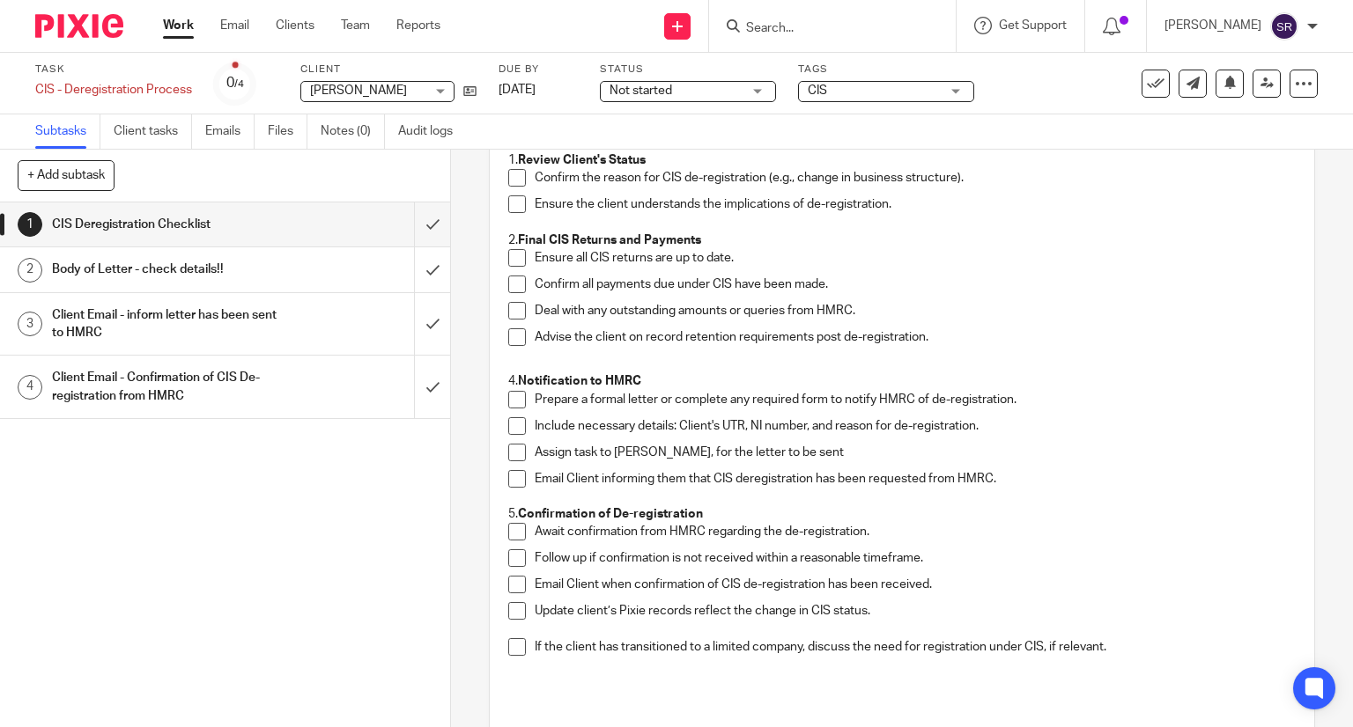
scroll to position [176, 0]
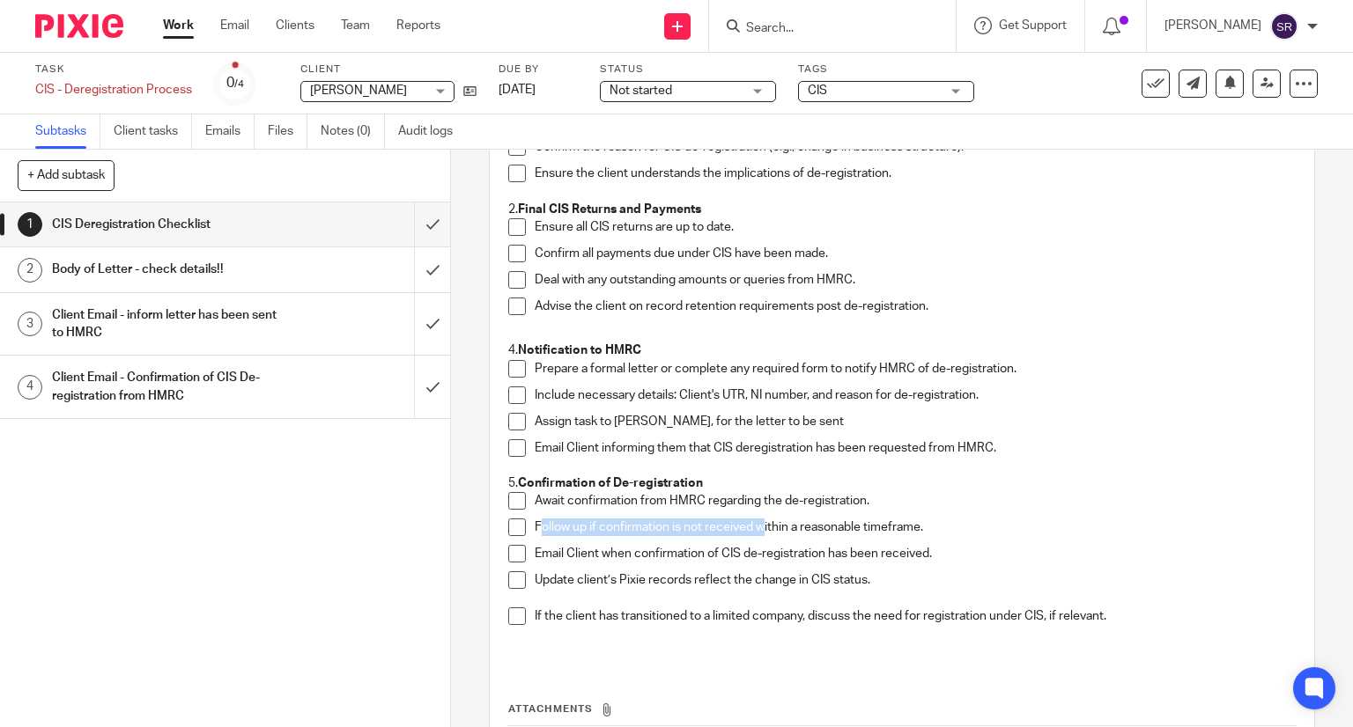
drag, startPoint x: 532, startPoint y: 522, endPoint x: 759, endPoint y: 543, distance: 228.2
click at [759, 543] on div "Follow up if confirmation is not received within a reasonable timeframe." at bounding box center [916, 532] width 762 height 26
click at [562, 561] on p "Email Client when confirmation of CIS de-registration has been received." at bounding box center [916, 554] width 762 height 18
click at [193, 276] on h1 "Body of Letter - check details!!" at bounding box center [167, 269] width 230 height 26
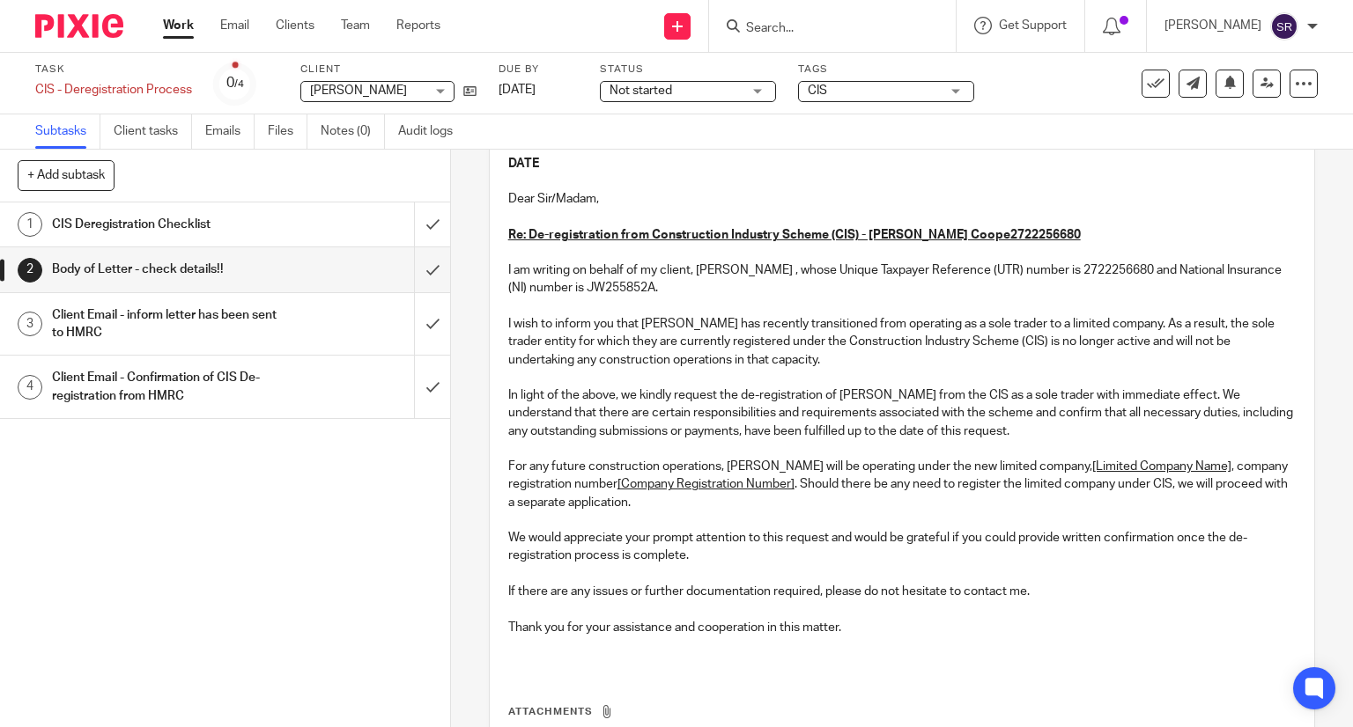
scroll to position [226, 0]
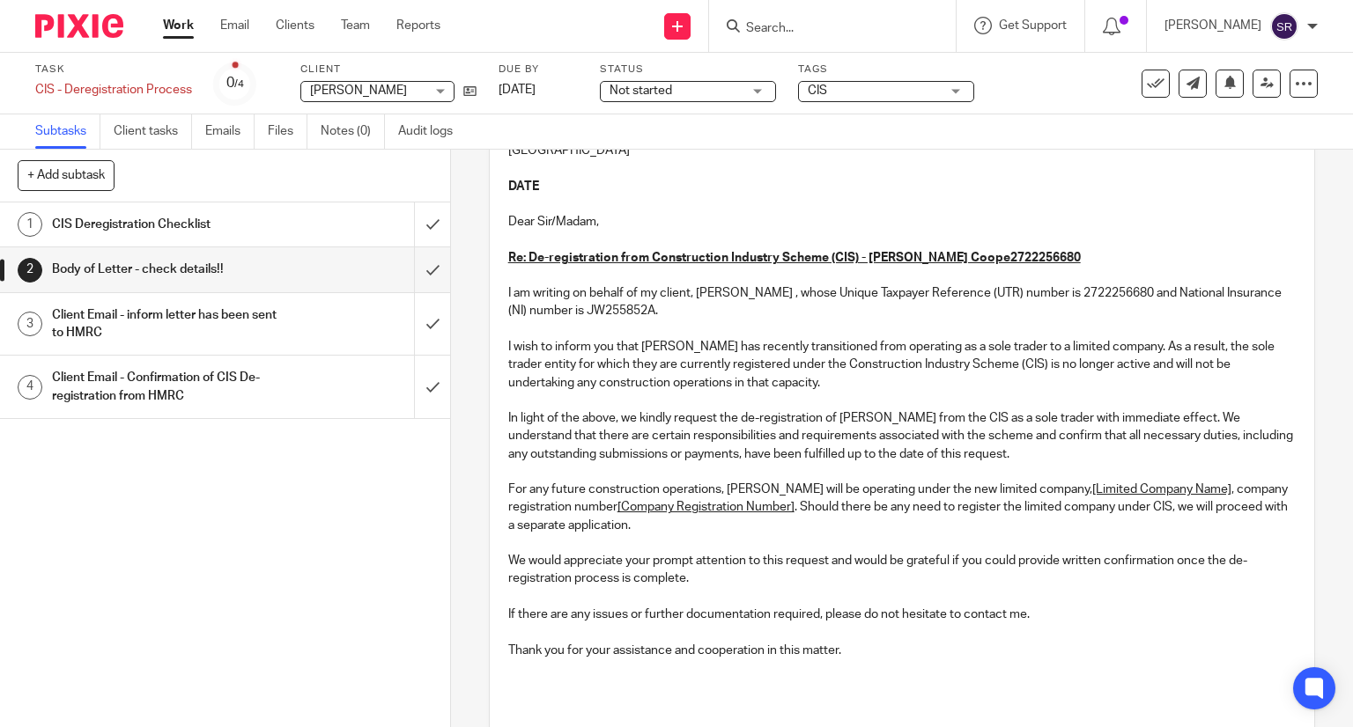
click at [195, 323] on h1 "Client Email - inform letter has been sent to HMRC" at bounding box center [167, 324] width 230 height 45
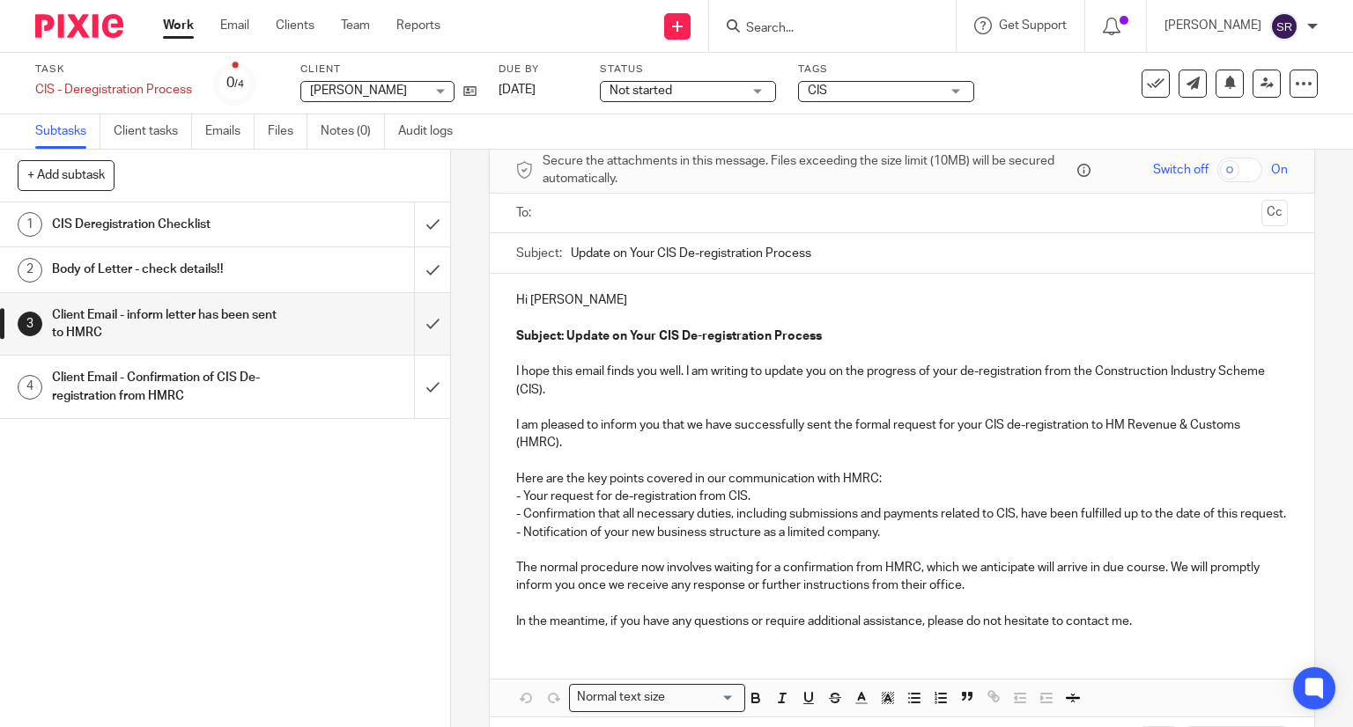
scroll to position [166, 0]
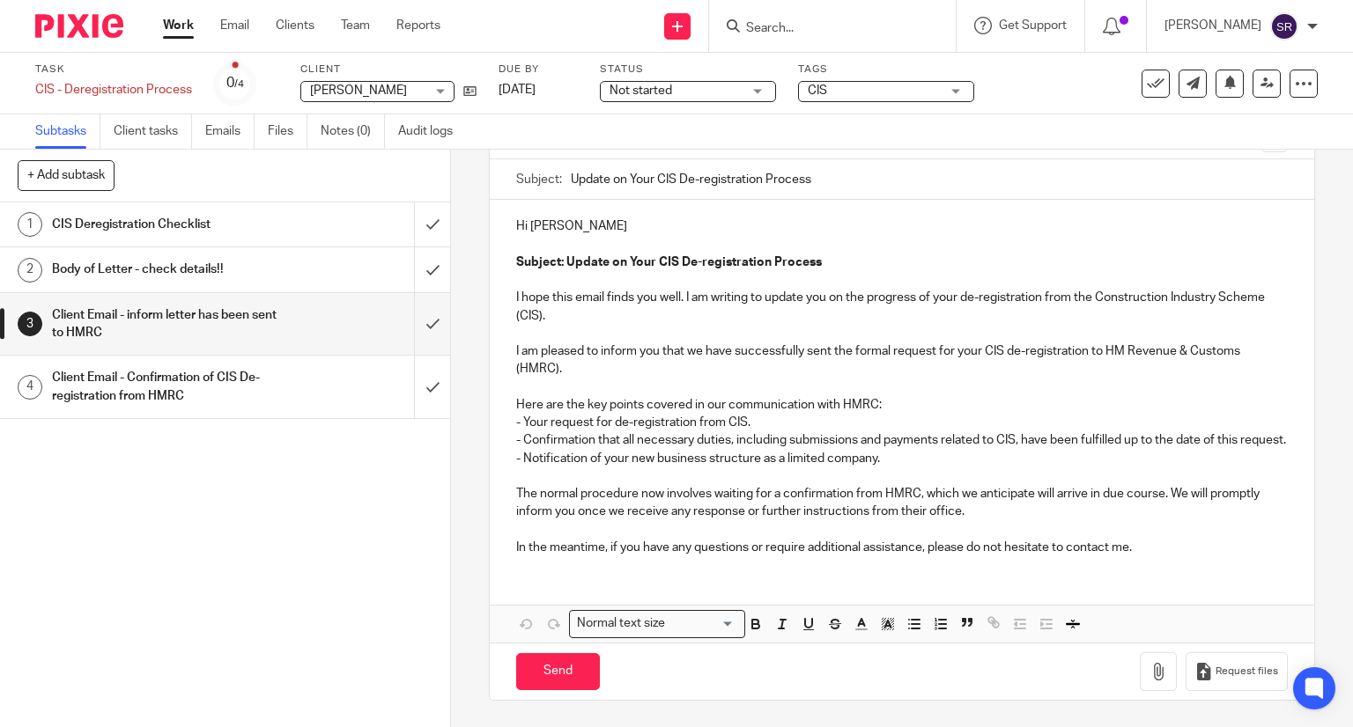
click at [191, 379] on h1 "Client Email - Confirmation of CIS De-registration from HMRC" at bounding box center [167, 387] width 230 height 45
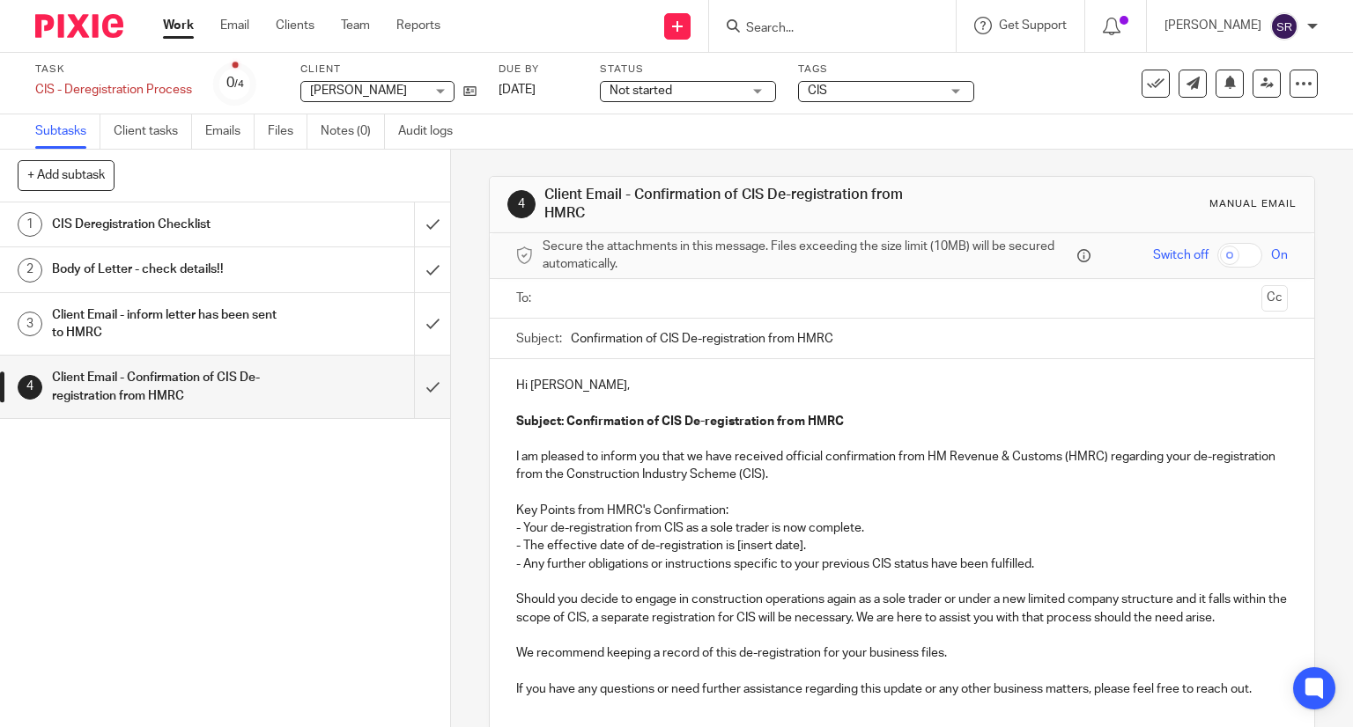
click at [166, 30] on link "Work" at bounding box center [178, 26] width 31 height 18
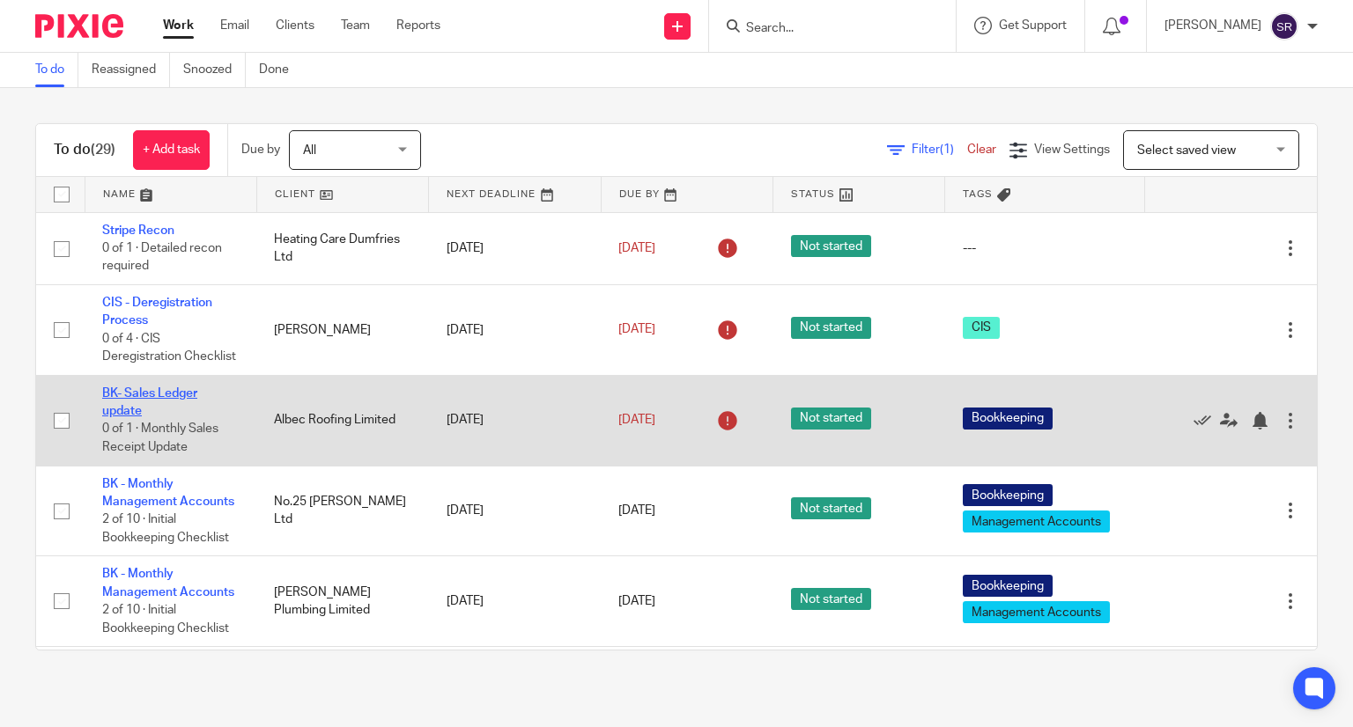
click at [120, 416] on link "BK- Sales Ledger update" at bounding box center [149, 403] width 95 height 30
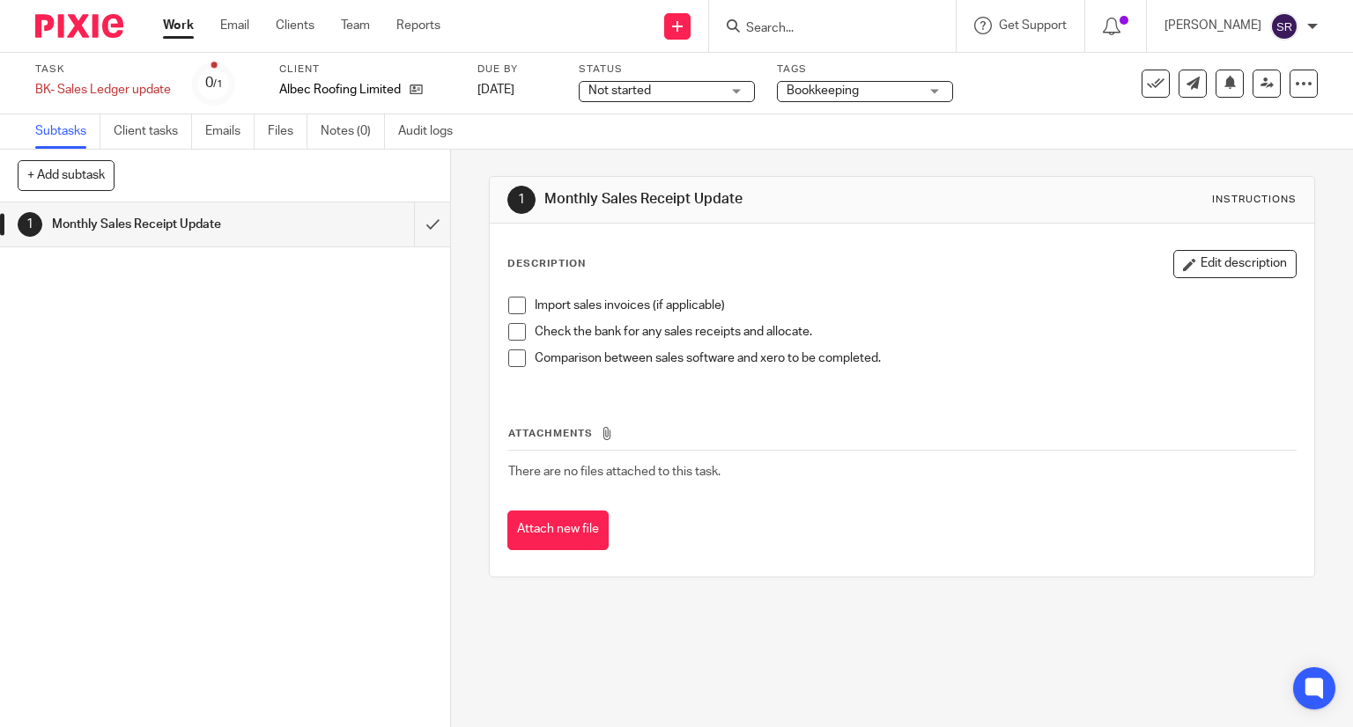
click at [183, 29] on link "Work" at bounding box center [178, 26] width 31 height 18
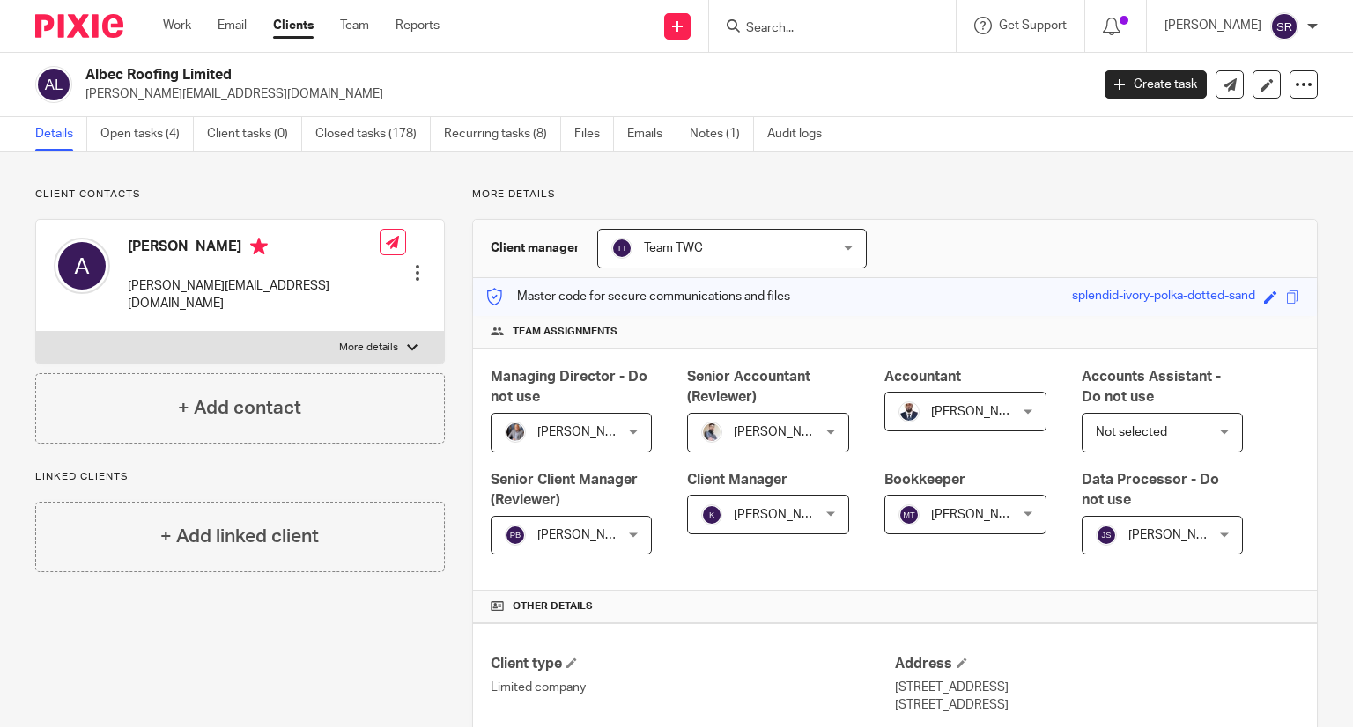
click at [719, 135] on link "Notes (1)" at bounding box center [722, 134] width 64 height 34
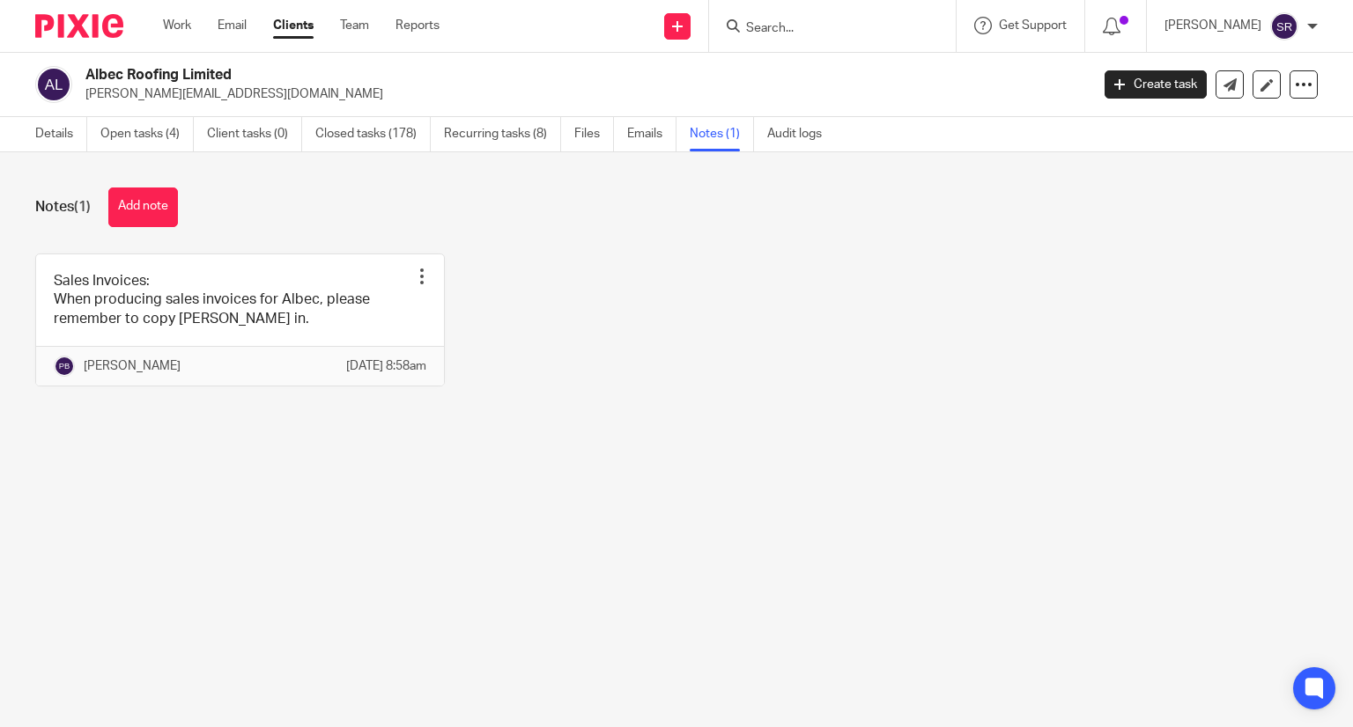
click at [624, 135] on ul "Details Open tasks (4) Client tasks (0) Closed tasks (178) Recurring tasks (8) …" at bounding box center [441, 134] width 813 height 34
click at [635, 135] on link "Emails" at bounding box center [651, 134] width 49 height 34
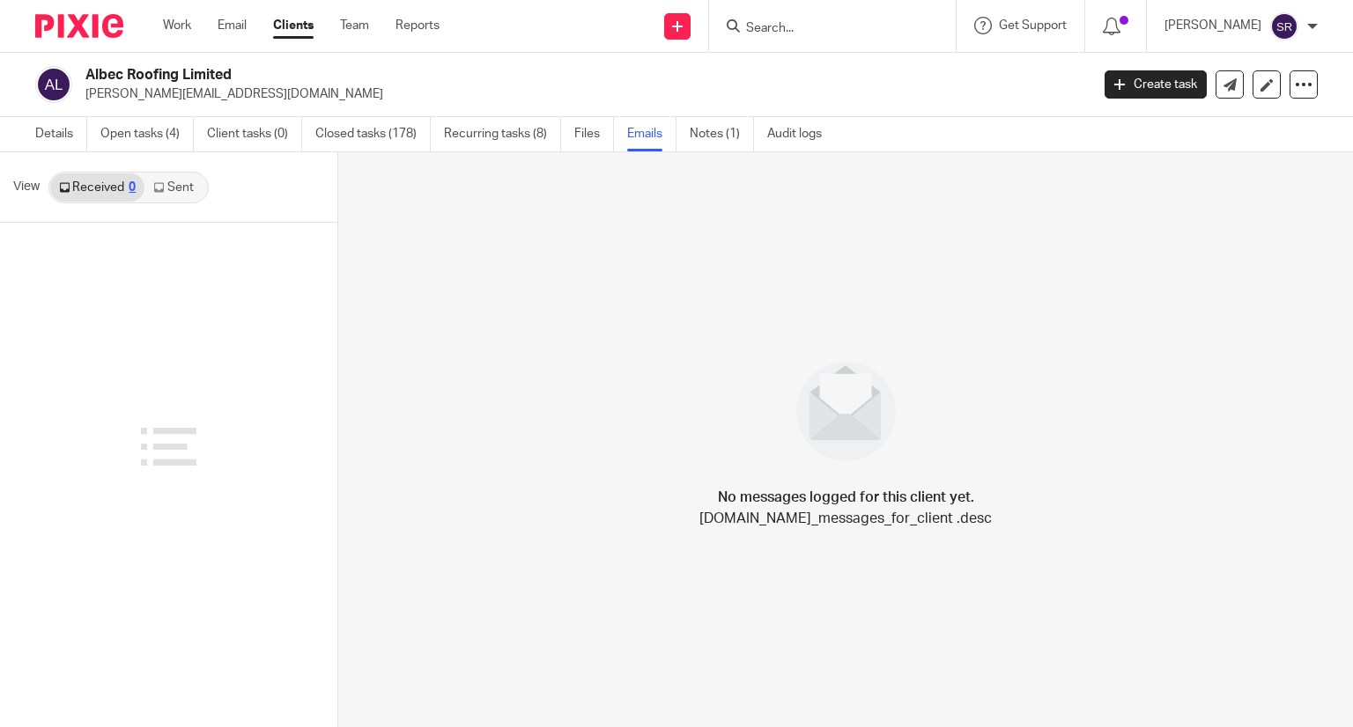
click at [164, 197] on link "Sent" at bounding box center [175, 187] width 62 height 28
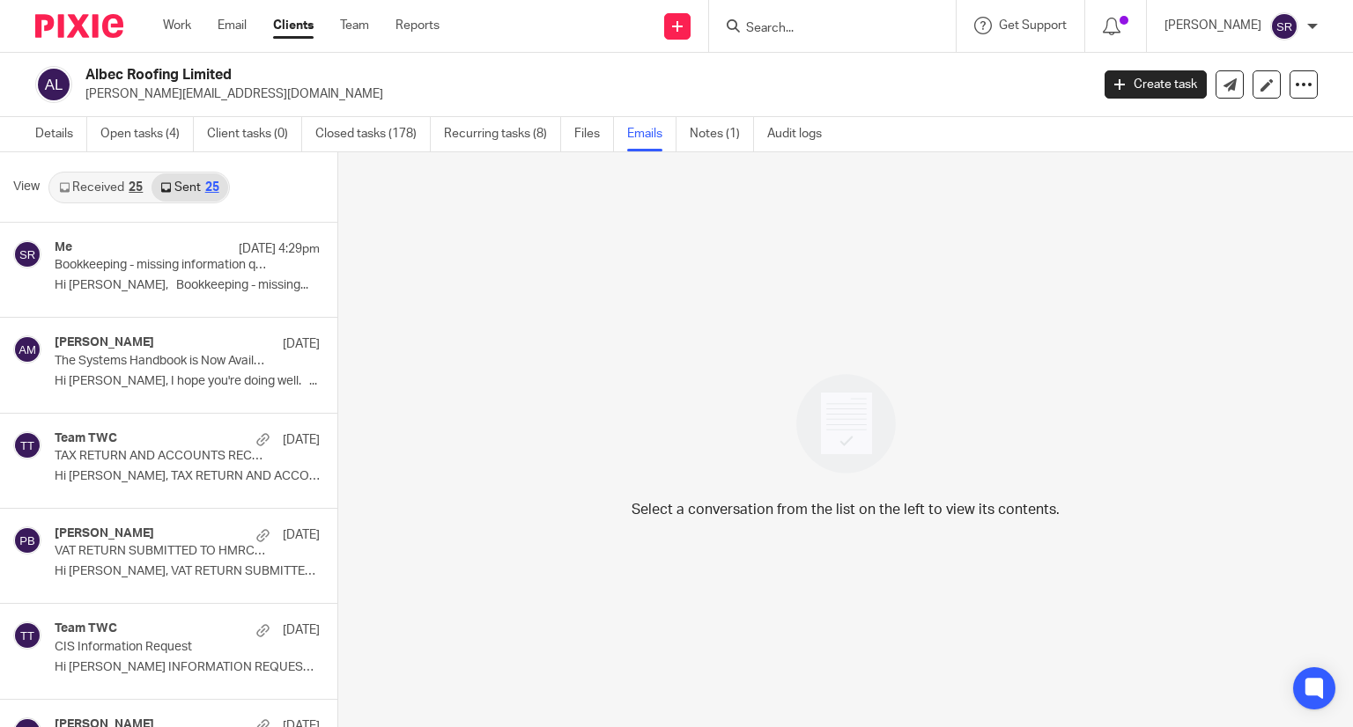
click at [90, 196] on link "Received 25" at bounding box center [100, 187] width 101 height 28
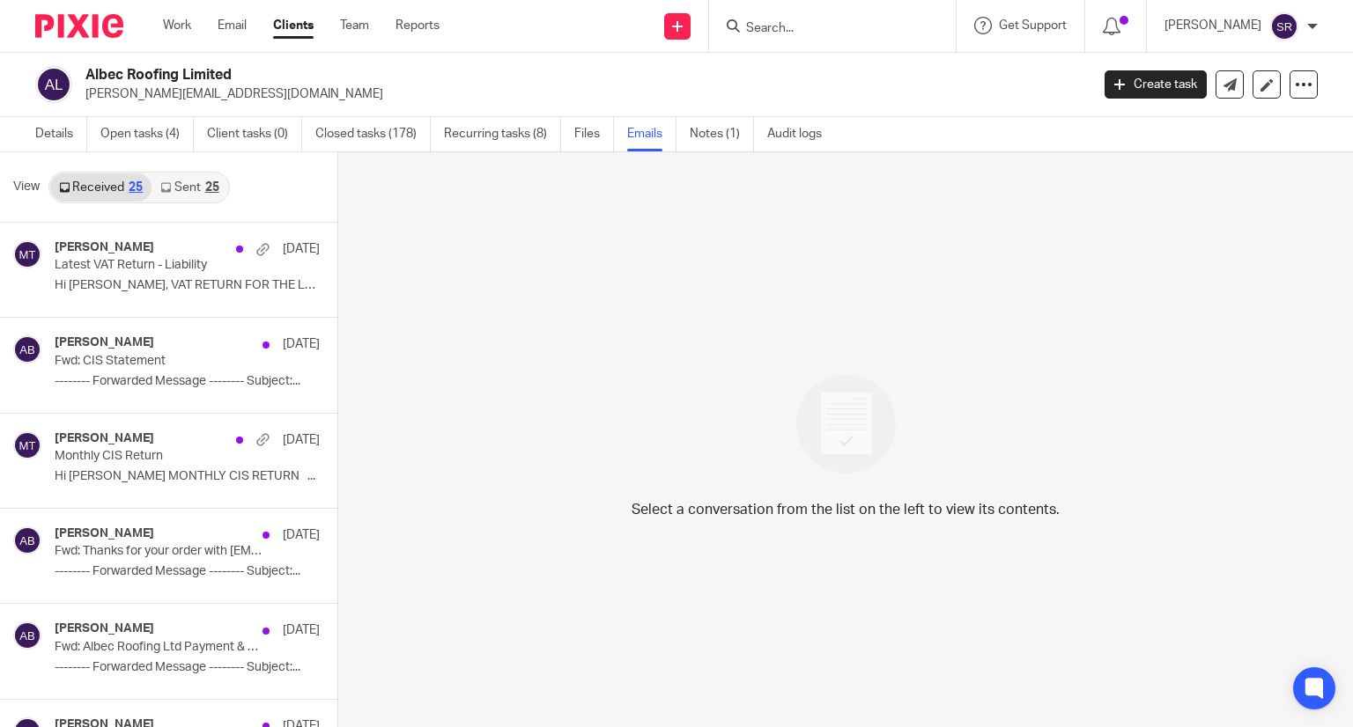
scroll to position [2, 0]
click at [370, 128] on link "Closed tasks (178)" at bounding box center [372, 132] width 115 height 34
click at [360, 137] on link "Closed tasks (178)" at bounding box center [372, 132] width 115 height 34
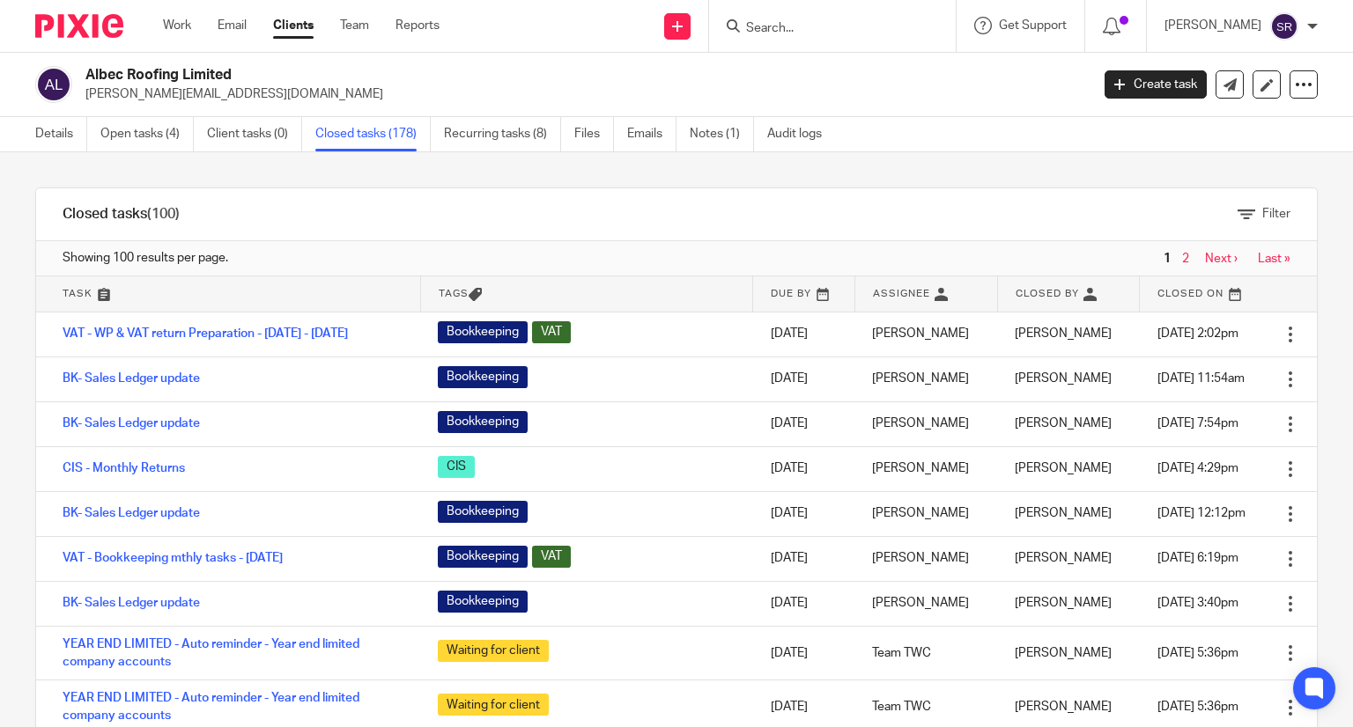
click at [155, 424] on link "BK- Sales Ledger update" at bounding box center [131, 423] width 137 height 12
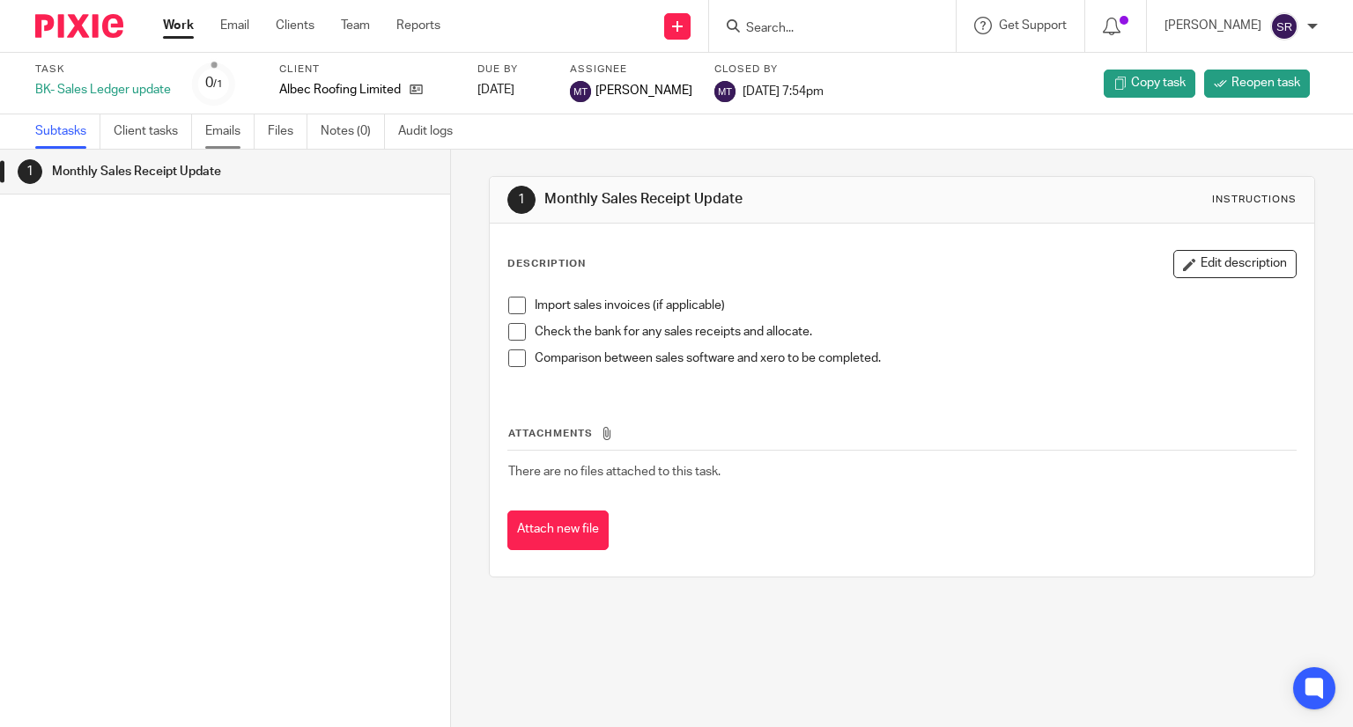
click at [219, 139] on link "Emails" at bounding box center [229, 131] width 49 height 34
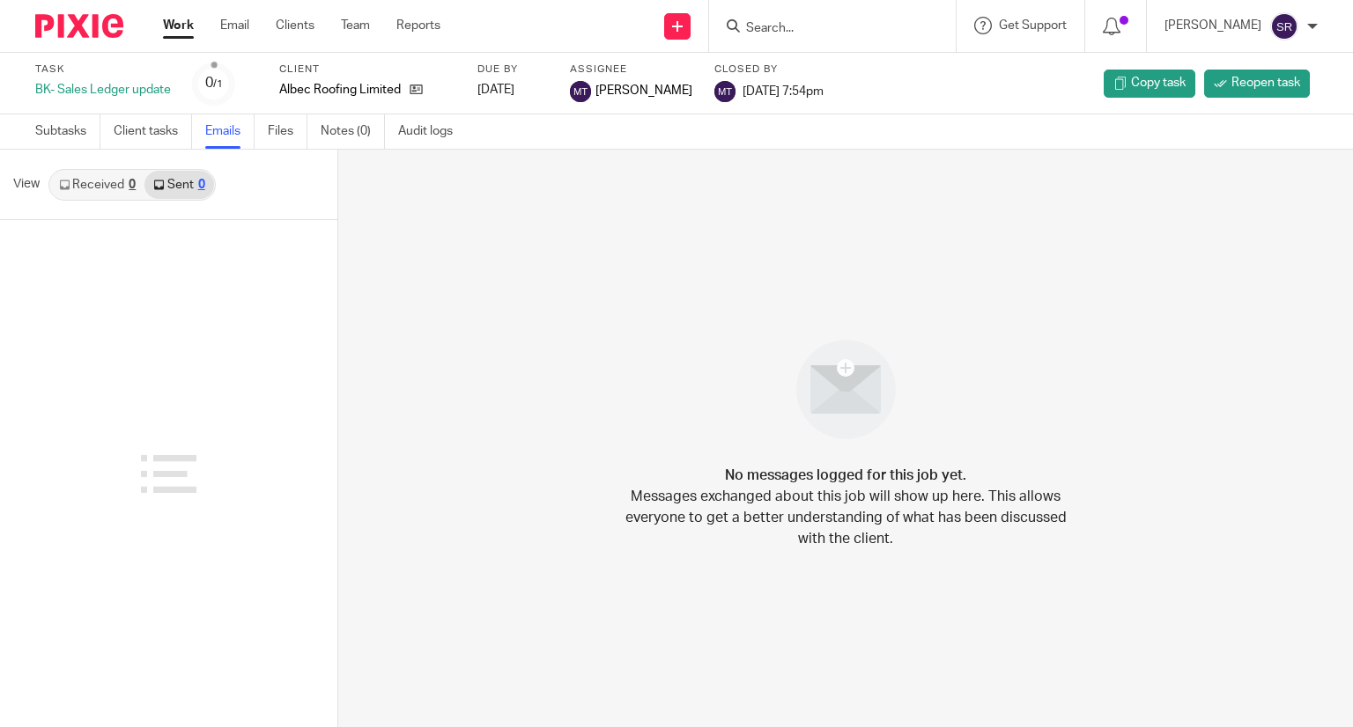
click at [106, 184] on link "Received 0" at bounding box center [97, 185] width 94 height 28
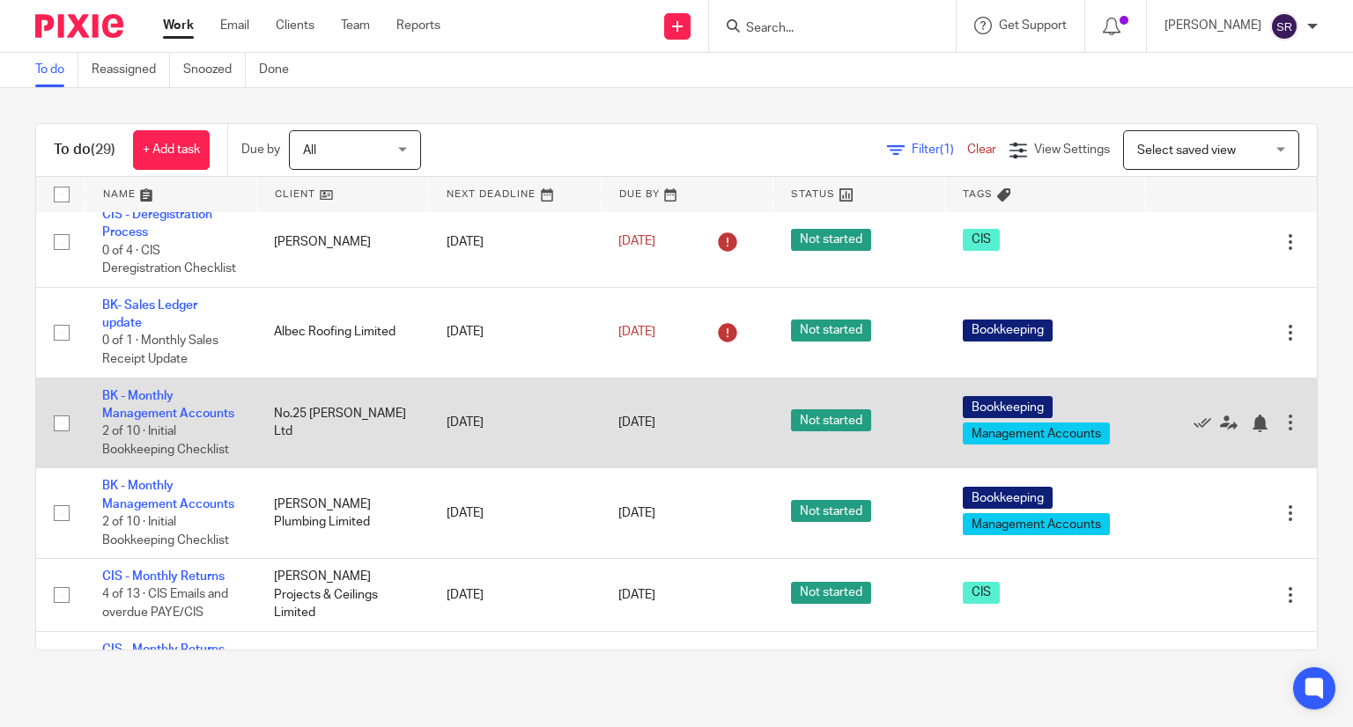
scroll to position [176, 0]
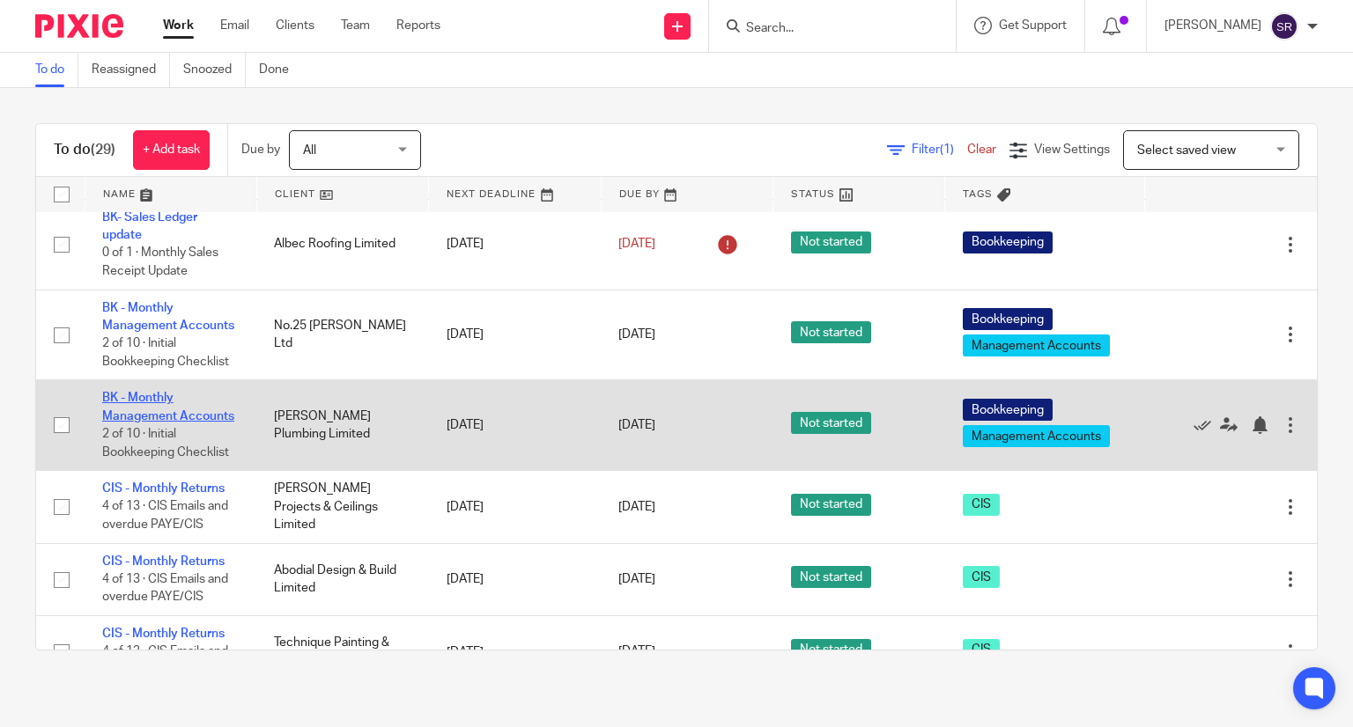
click at [151, 422] on link "BK - Monthly Management Accounts" at bounding box center [168, 407] width 132 height 30
